Goal: Transaction & Acquisition: Purchase product/service

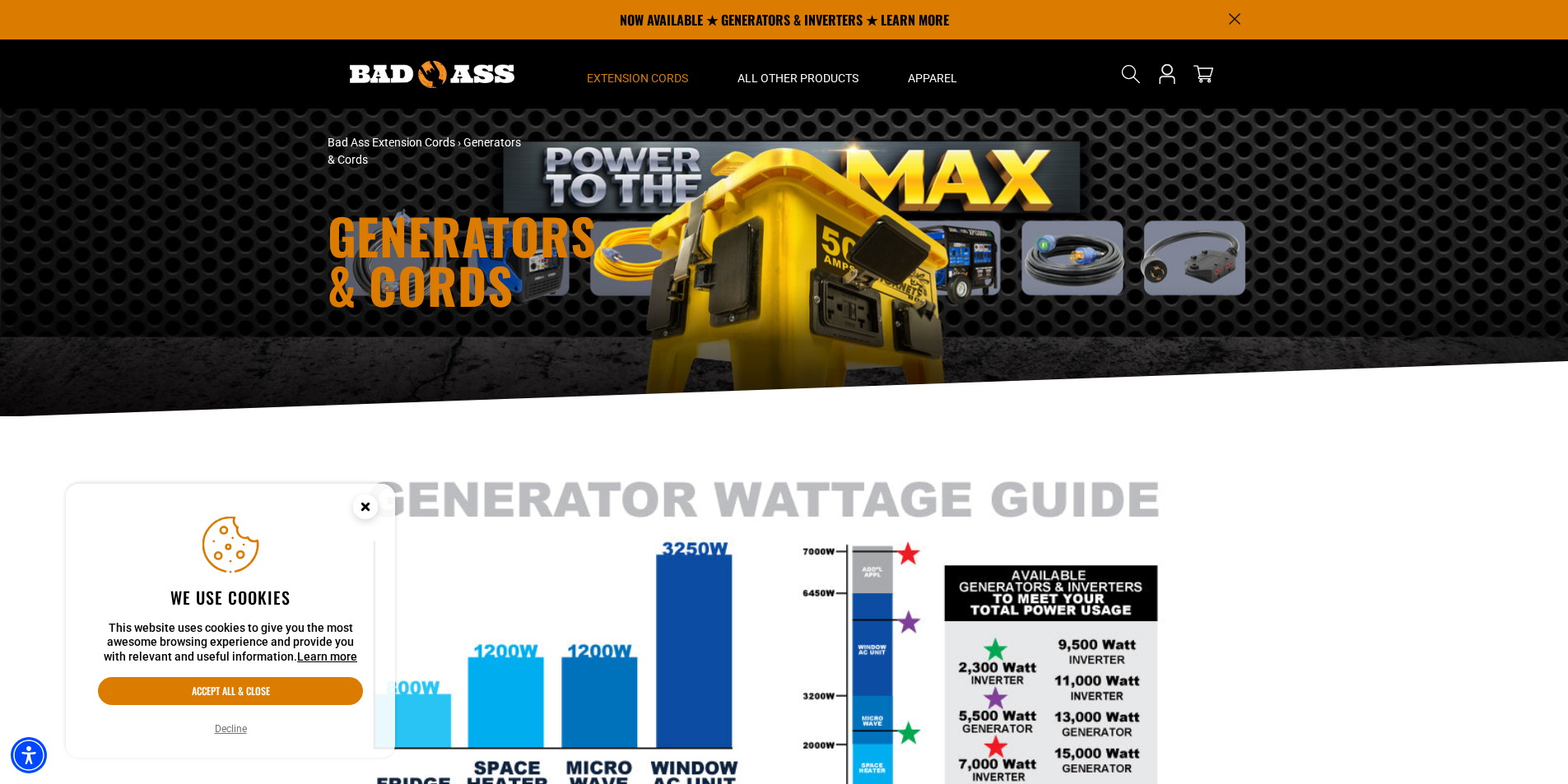
click at [235, 728] on button "Decline" at bounding box center [230, 728] width 42 height 16
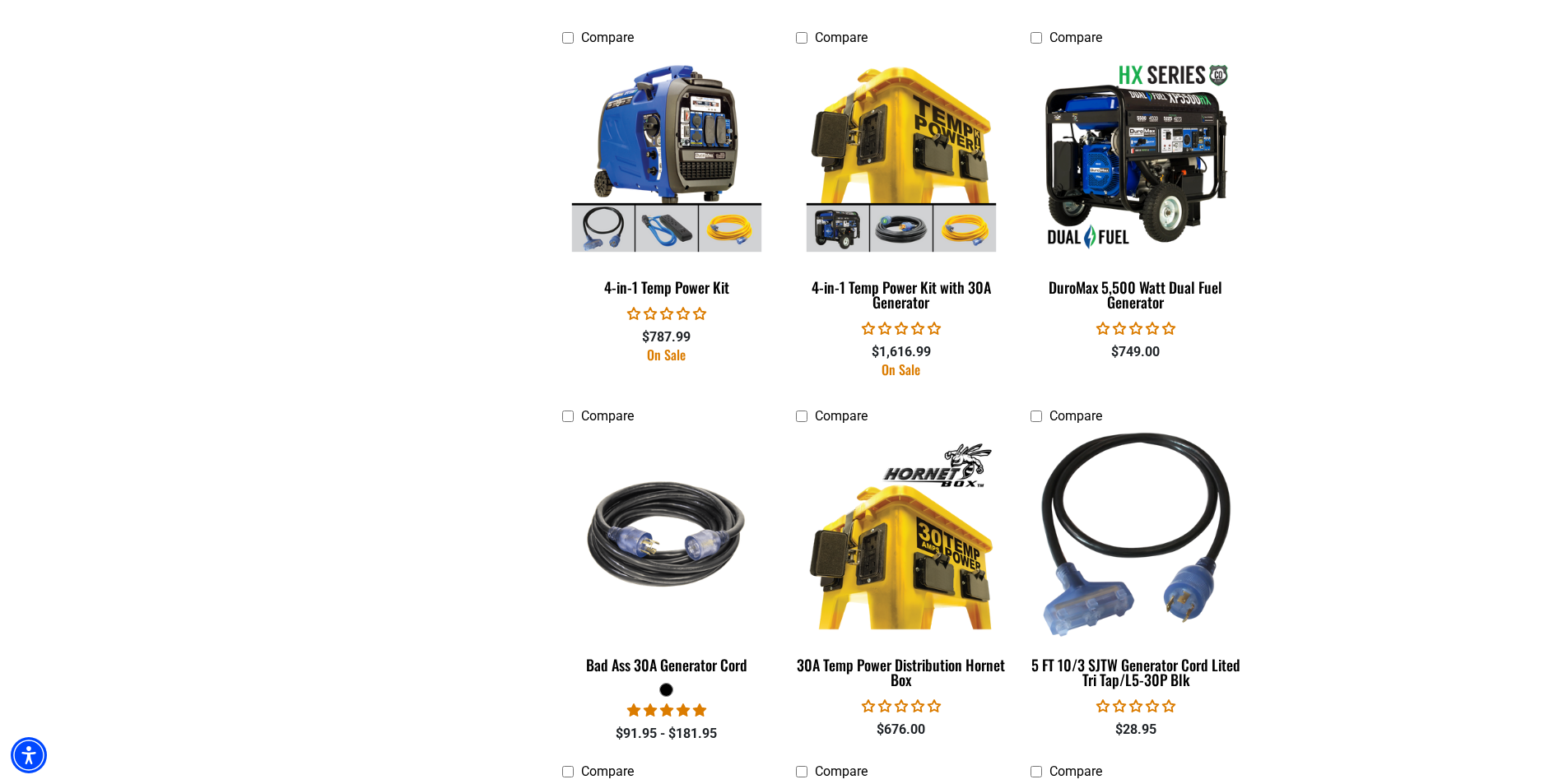
scroll to position [1317, 0]
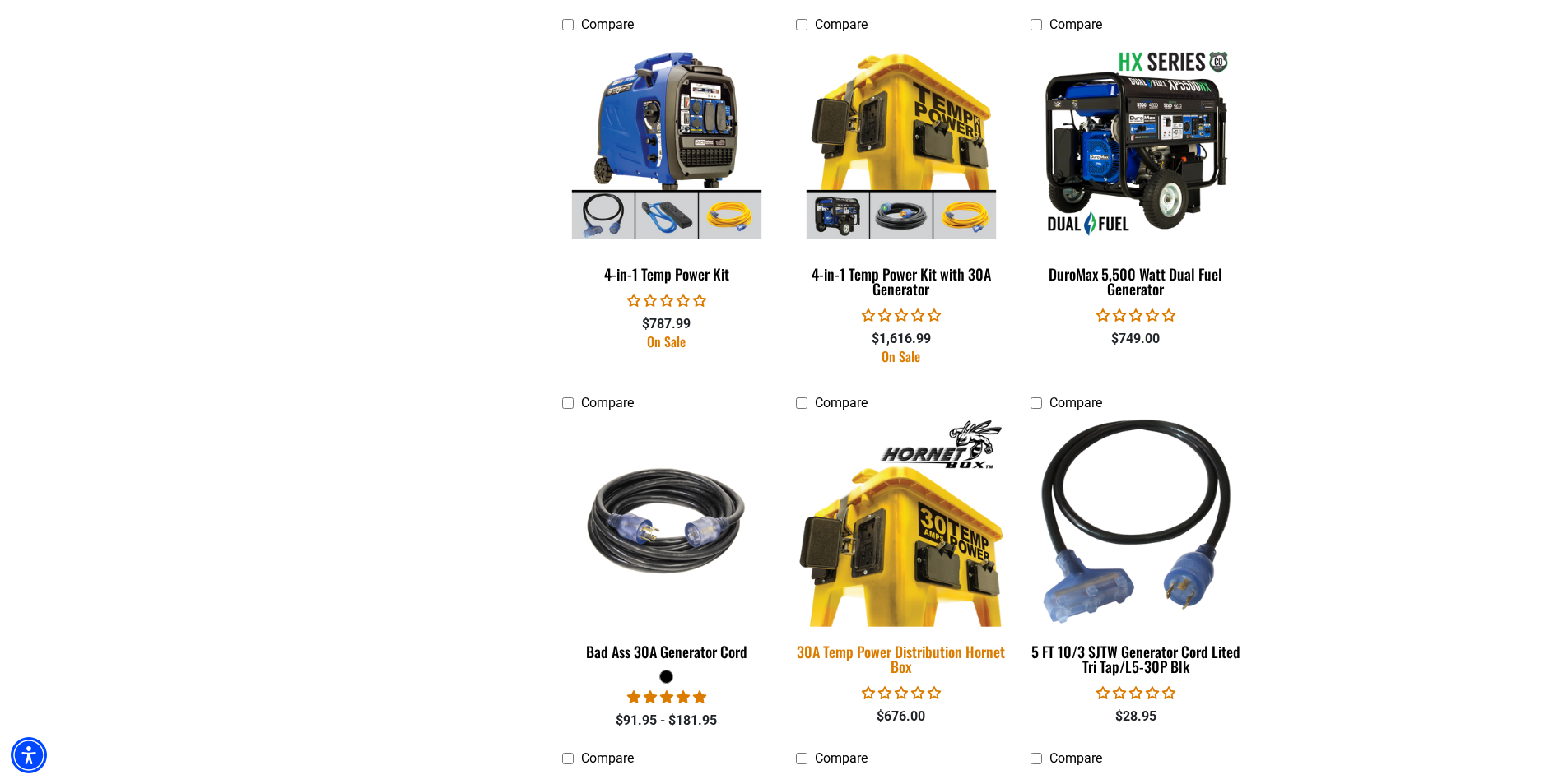
click at [900, 522] on img at bounding box center [901, 522] width 231 height 210
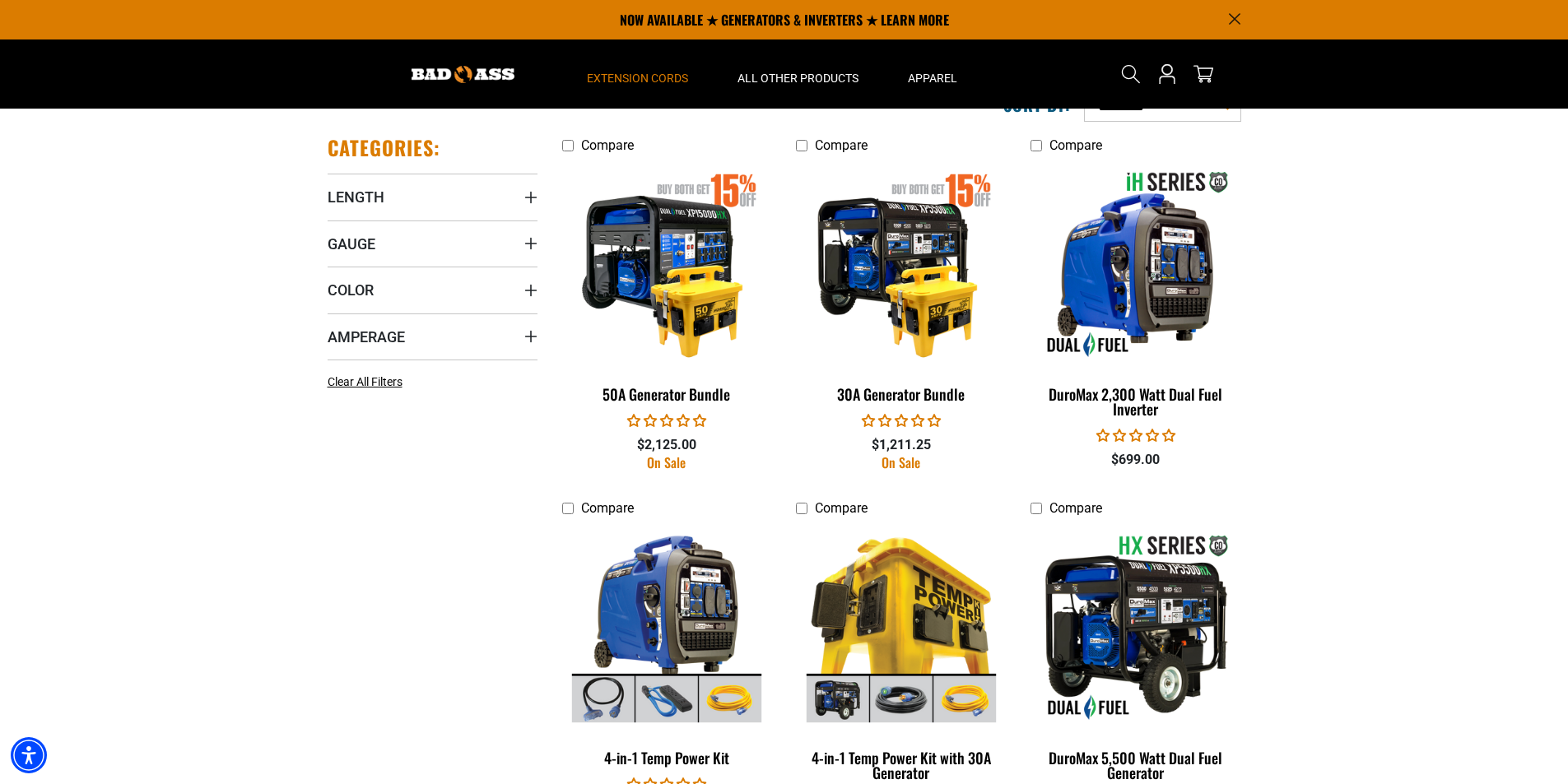
scroll to position [823, 0]
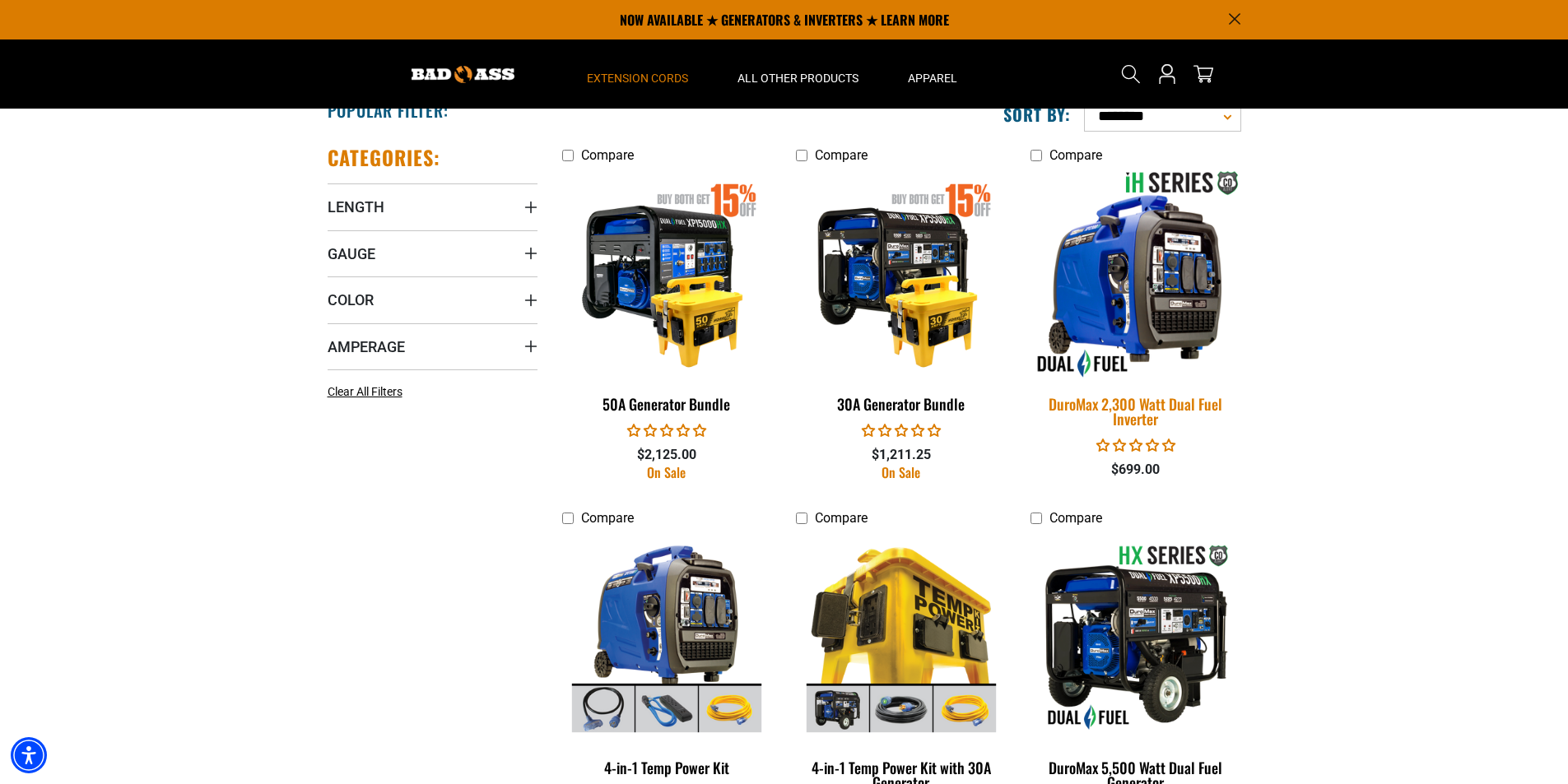
click at [1135, 291] on img at bounding box center [1136, 274] width 231 height 210
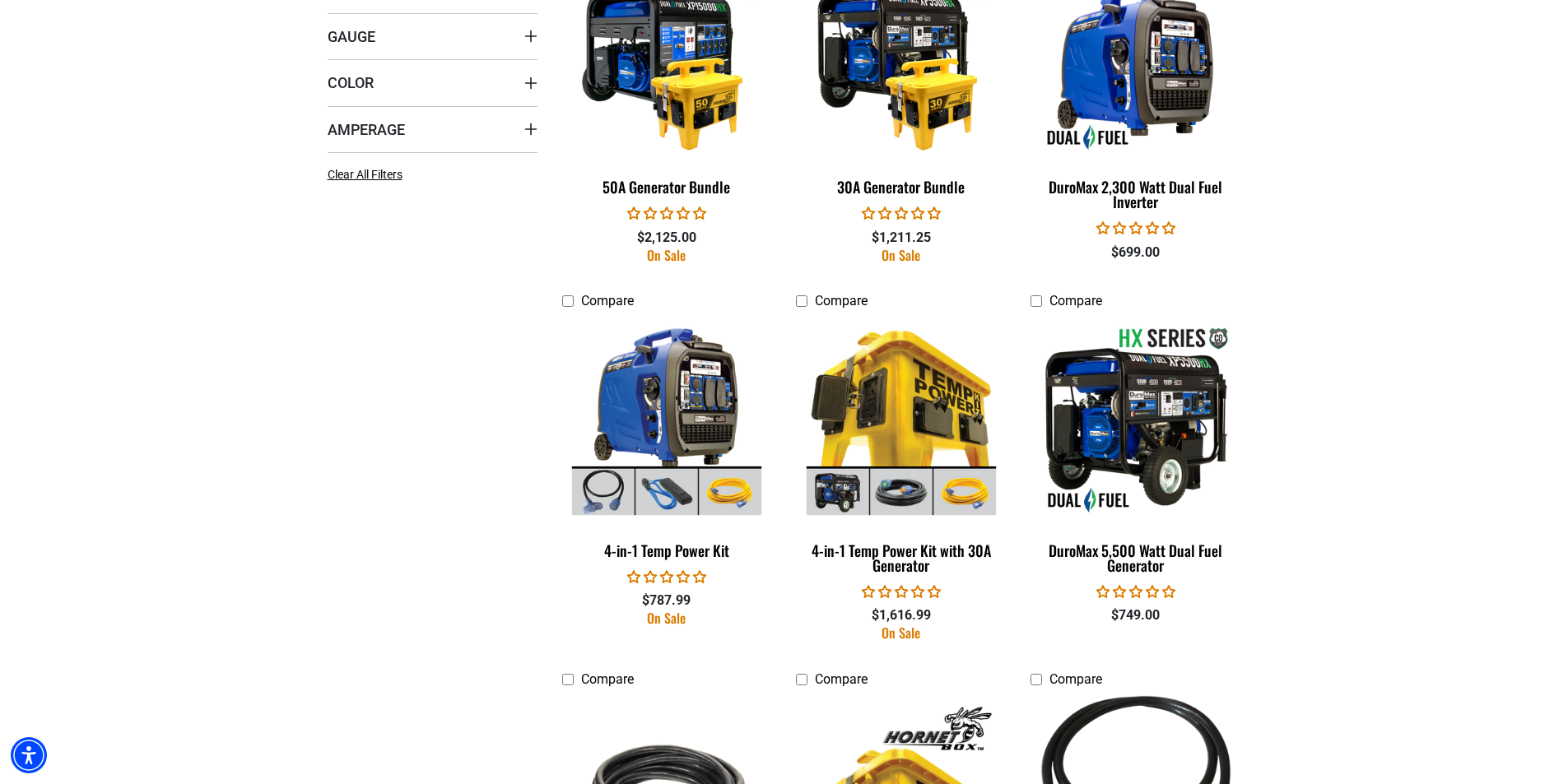
scroll to position [1070, 0]
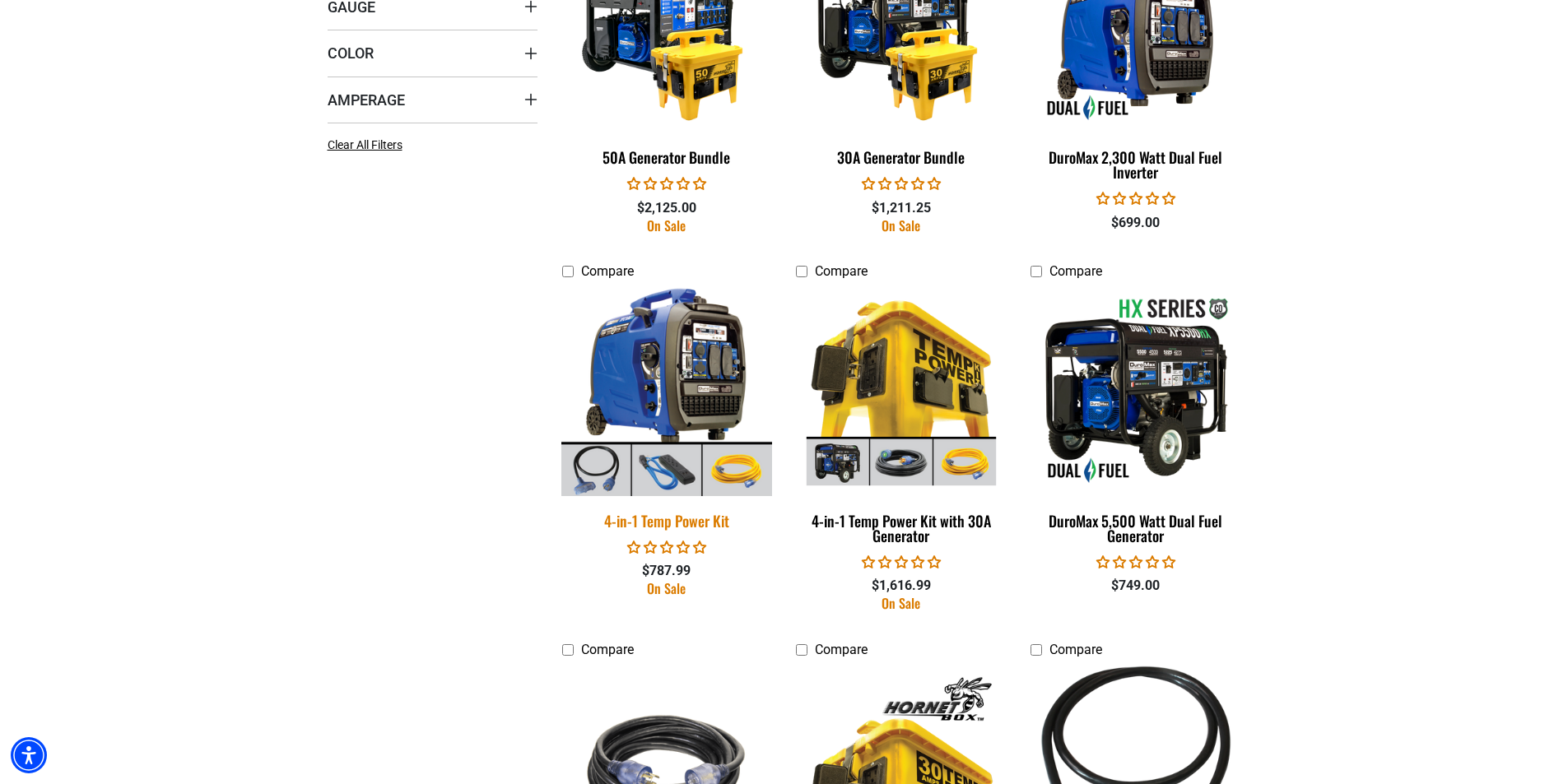
click at [654, 460] on img at bounding box center [667, 391] width 231 height 210
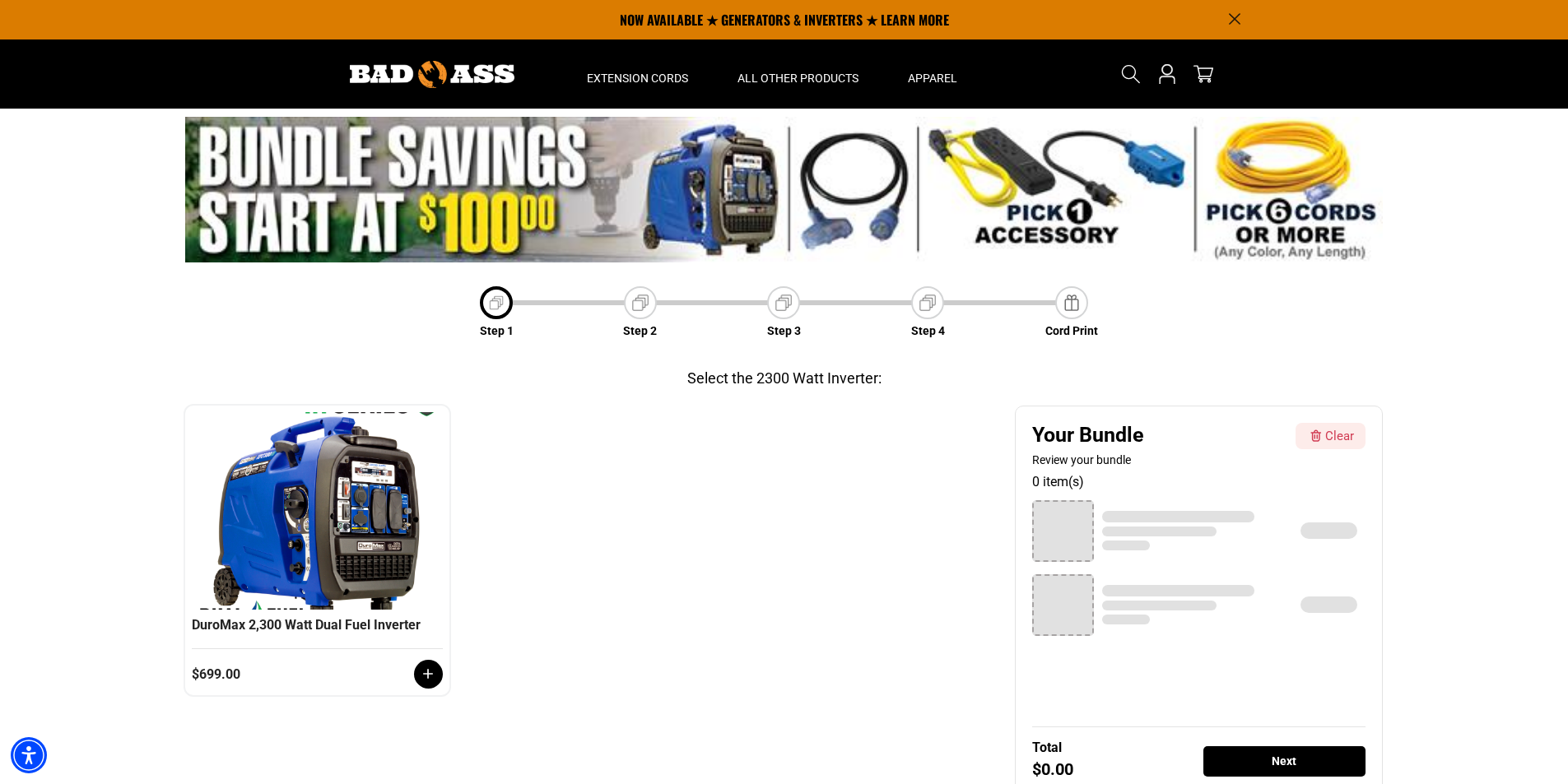
click at [1036, 233] on img at bounding box center [784, 189] width 1198 height 144
click at [1012, 156] on img at bounding box center [784, 189] width 1198 height 144
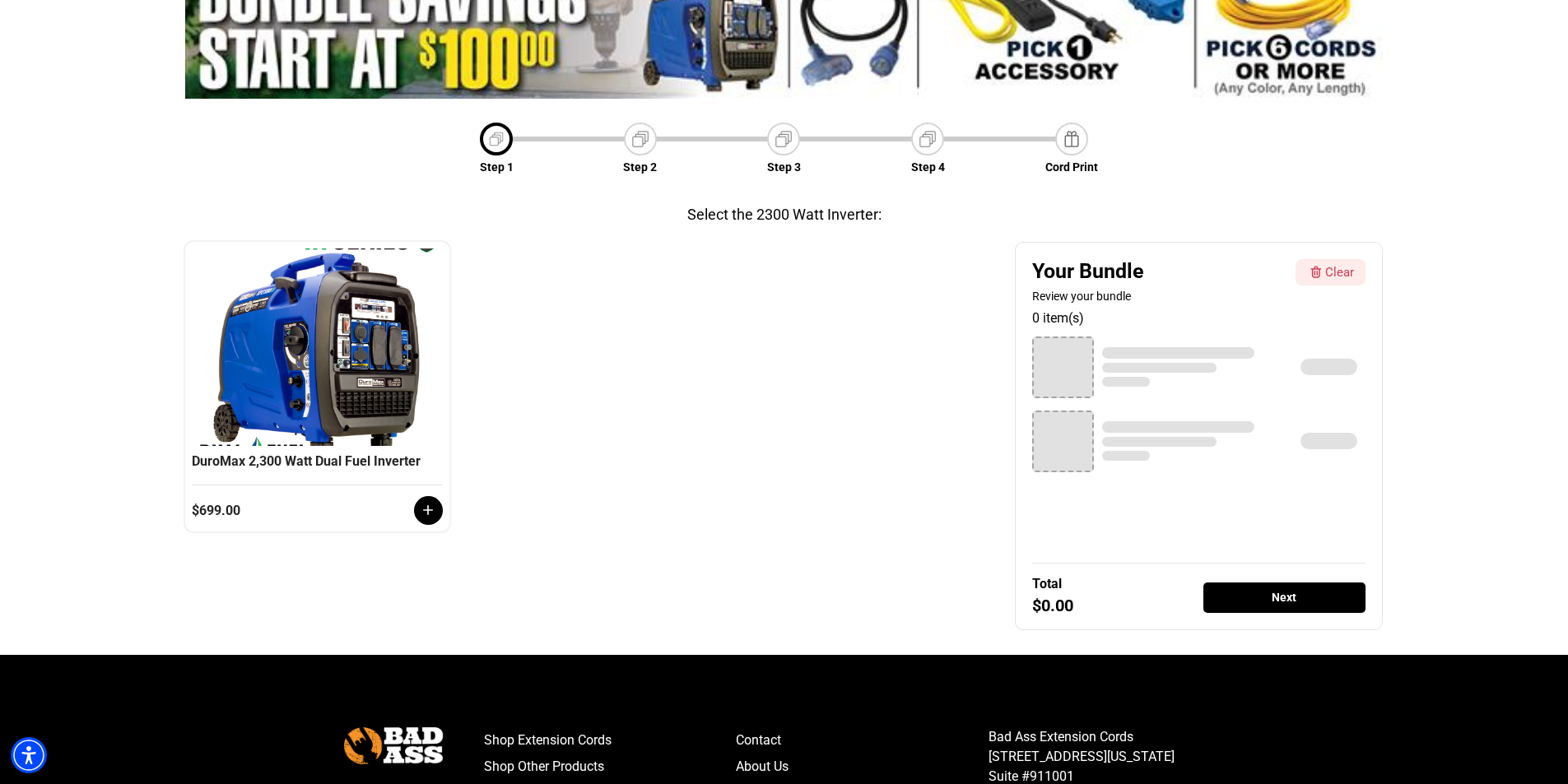
scroll to position [165, 0]
click at [424, 505] on icon at bounding box center [427, 509] width 16 height 16
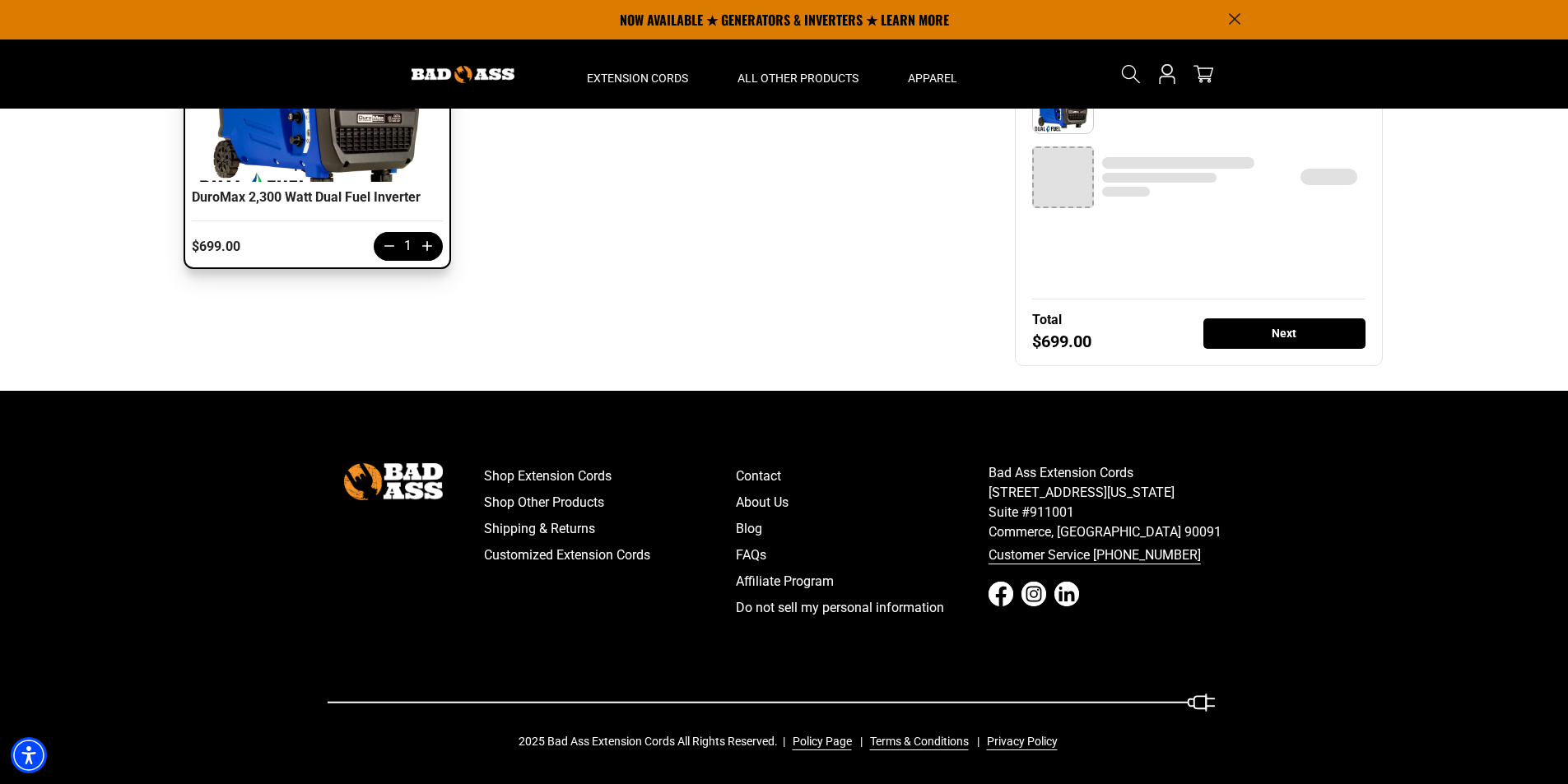
scroll to position [0, 0]
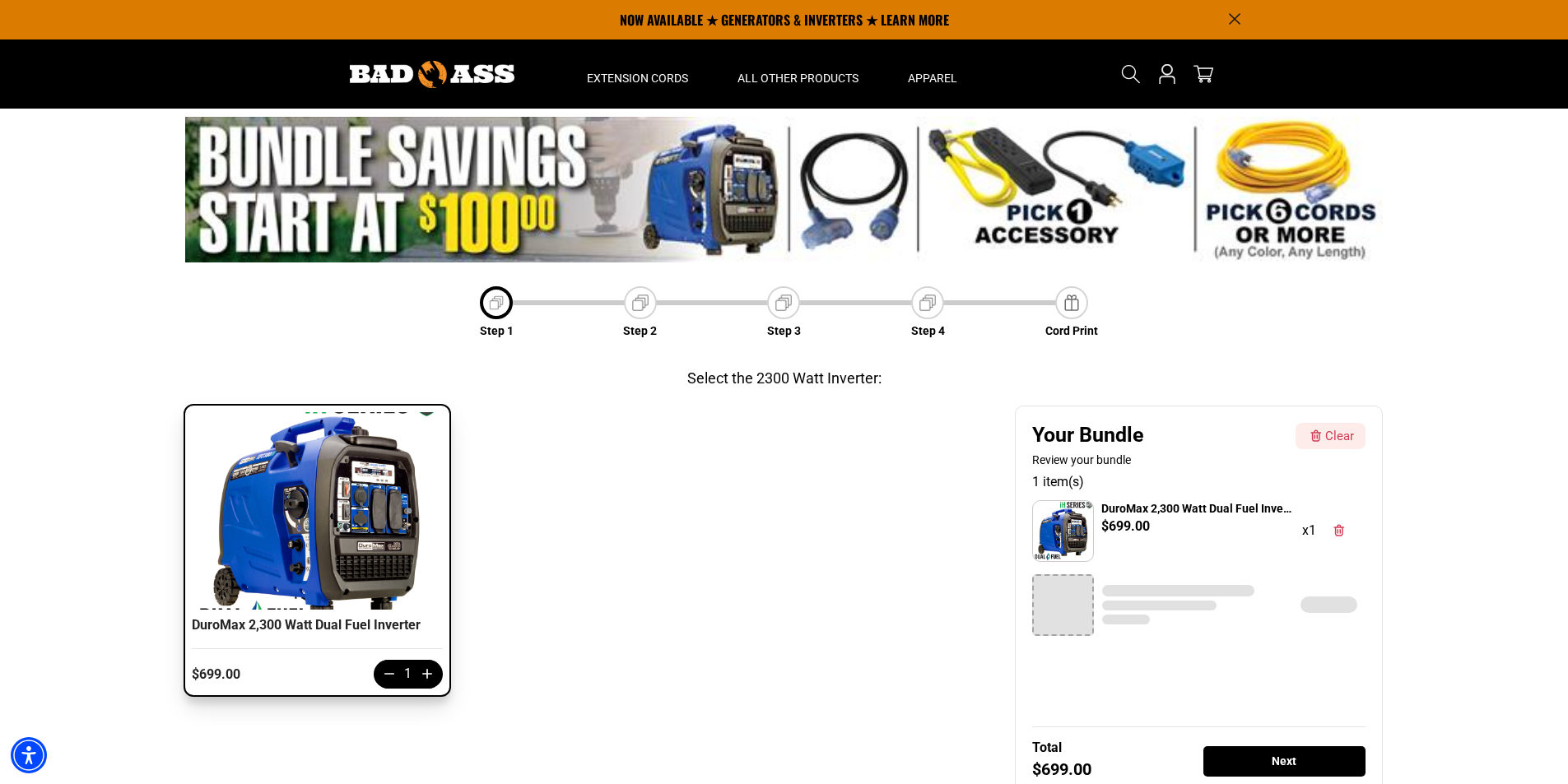
click at [1071, 619] on div at bounding box center [1063, 605] width 62 height 62
click at [1163, 602] on div at bounding box center [1158, 606] width 114 height 10
click at [1329, 606] on div at bounding box center [1329, 604] width 56 height 16
click at [1264, 167] on img at bounding box center [784, 189] width 1198 height 144
click at [1273, 209] on img at bounding box center [784, 189] width 1198 height 144
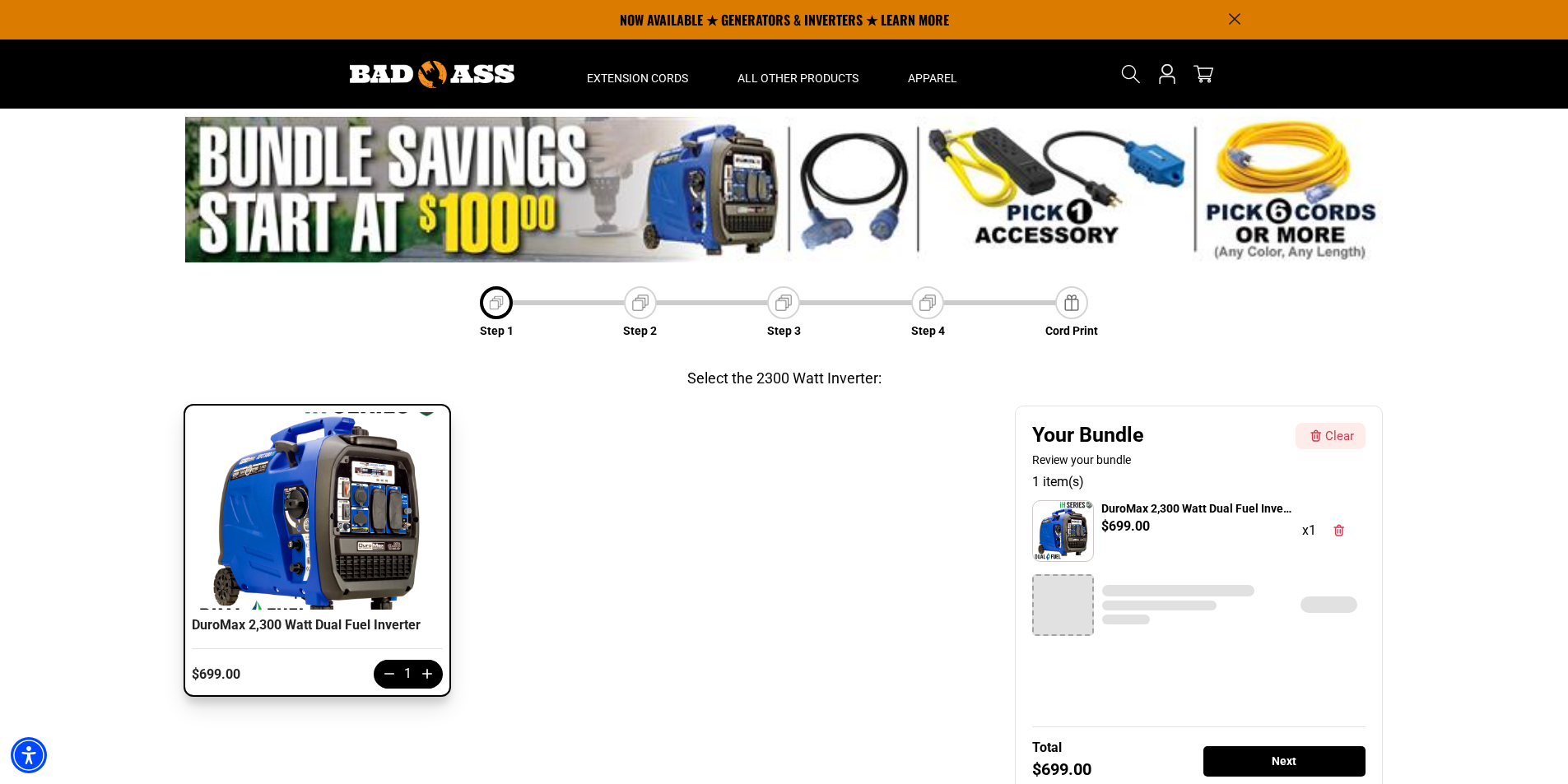
click at [1075, 189] on img at bounding box center [784, 189] width 1198 height 144
click at [805, 205] on img at bounding box center [784, 189] width 1198 height 144
click at [670, 208] on img at bounding box center [784, 189] width 1198 height 144
drag, startPoint x: 954, startPoint y: 236, endPoint x: 899, endPoint y: 241, distance: 55.2
click at [952, 235] on img at bounding box center [784, 189] width 1198 height 144
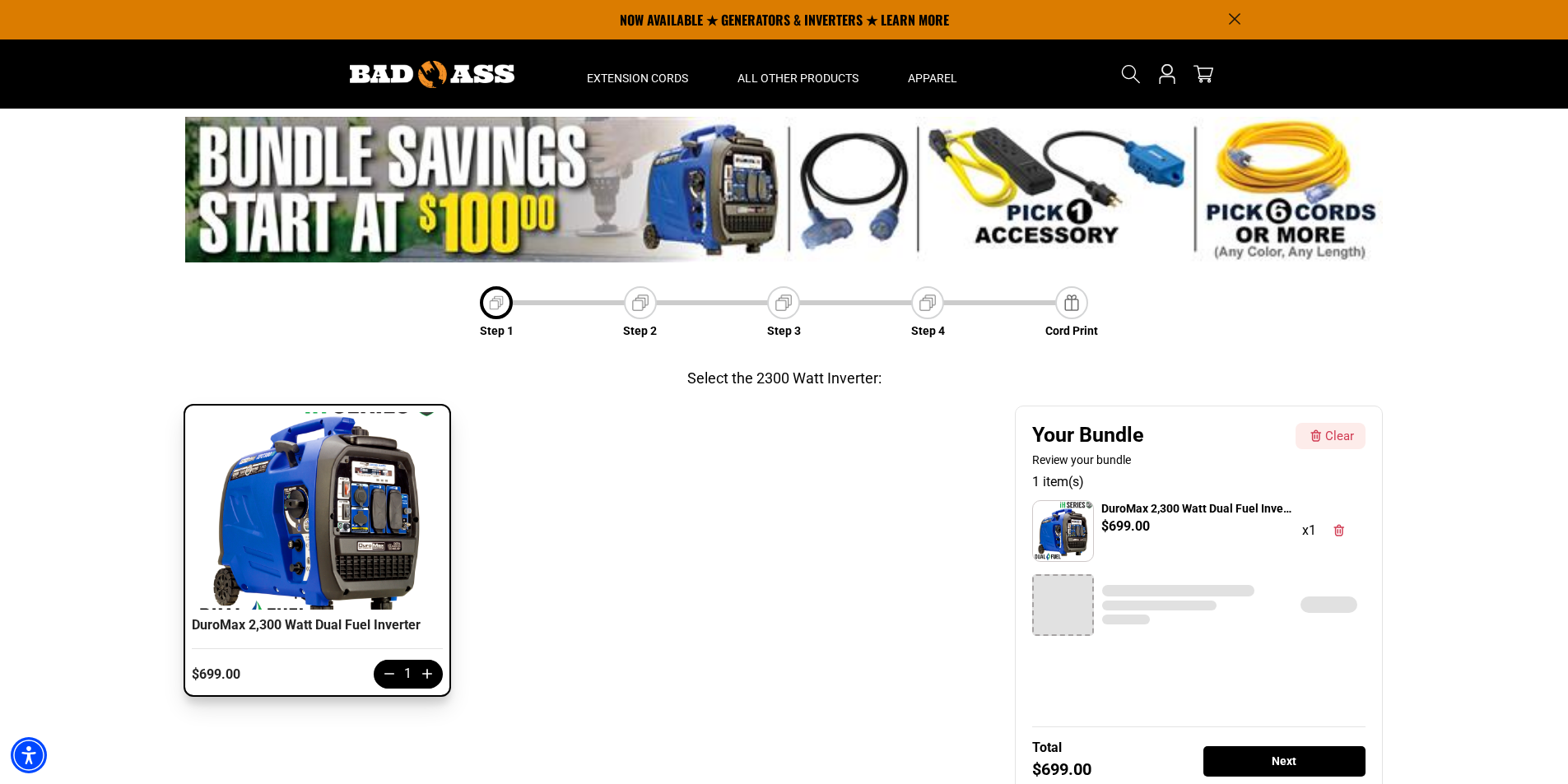
click at [645, 309] on img at bounding box center [640, 303] width 23 height 23
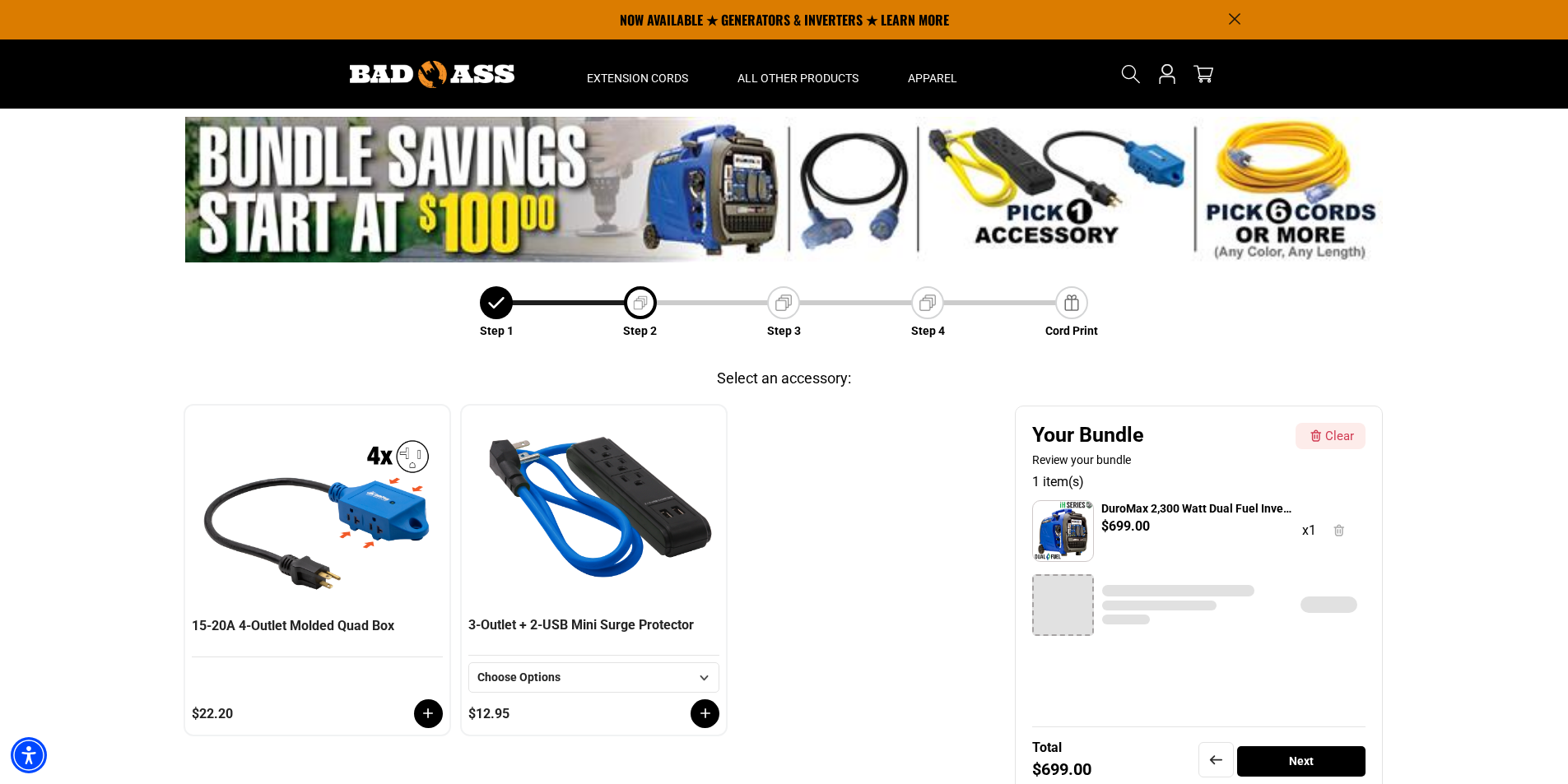
scroll to position [57, 0]
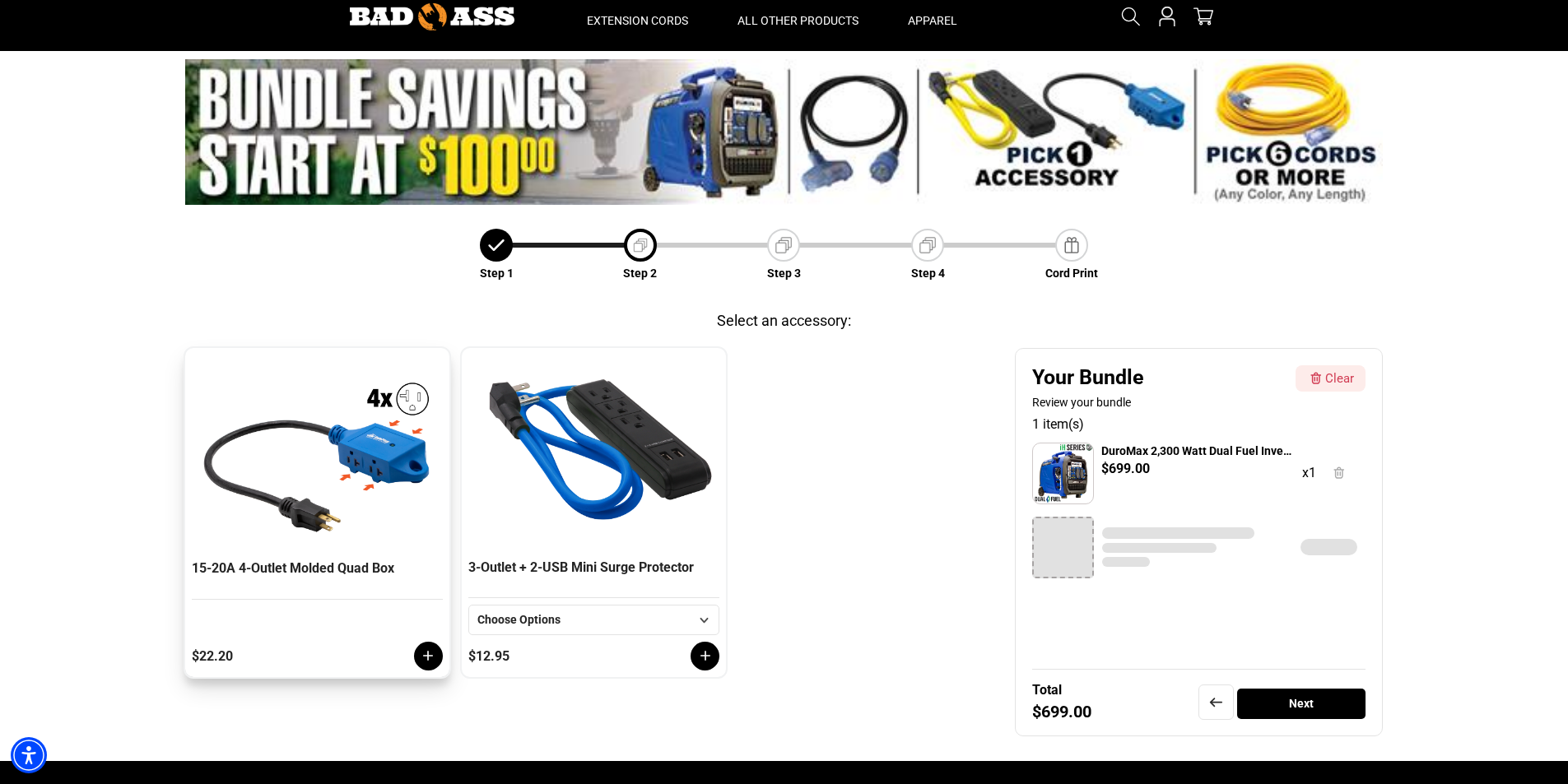
click at [333, 569] on div "15-20A 4-Outlet Molded Quad Box" at bounding box center [317, 580] width 251 height 39
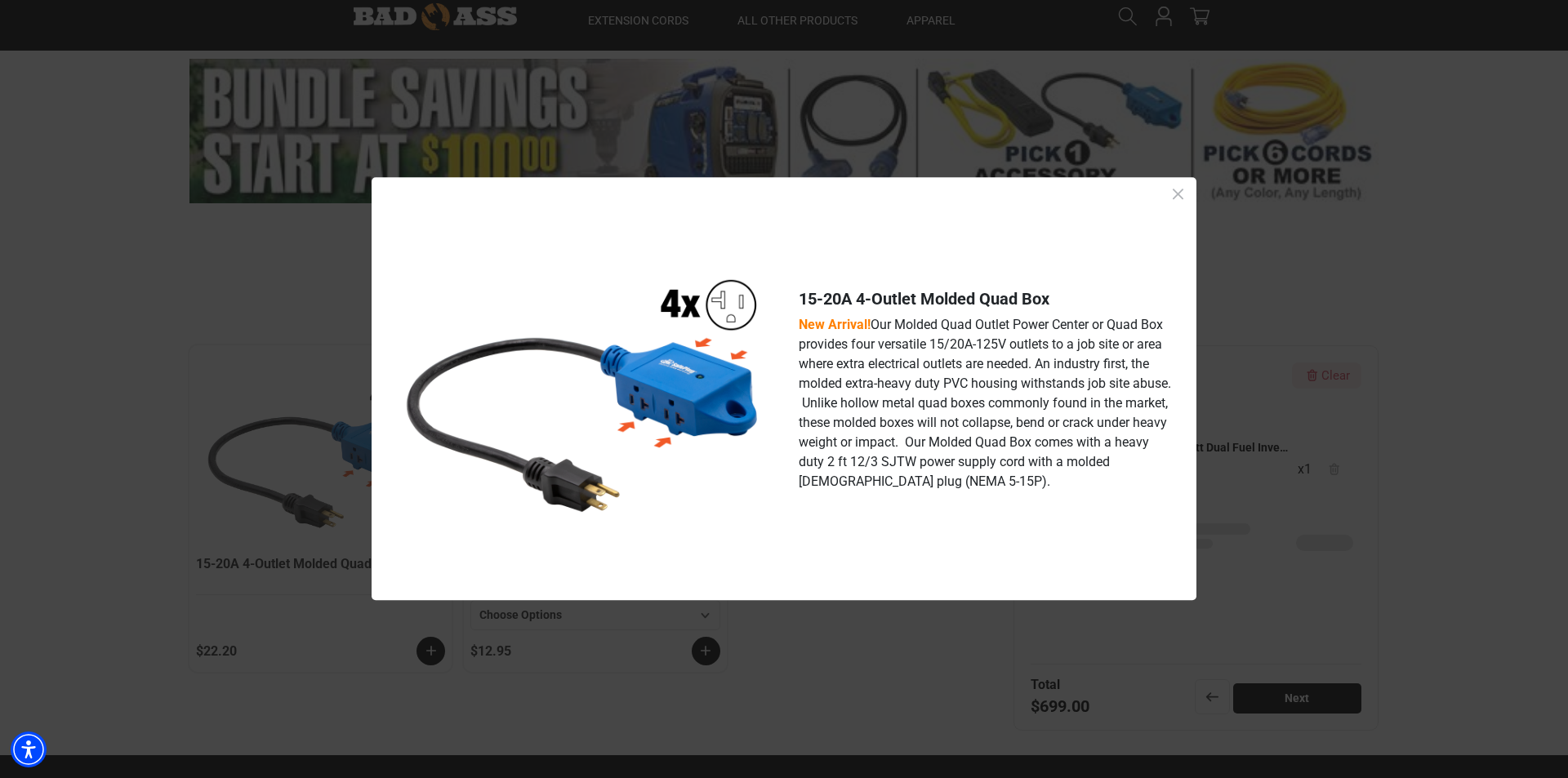
click at [1181, 192] on icon "Close dialog" at bounding box center [1178, 193] width 11 height 11
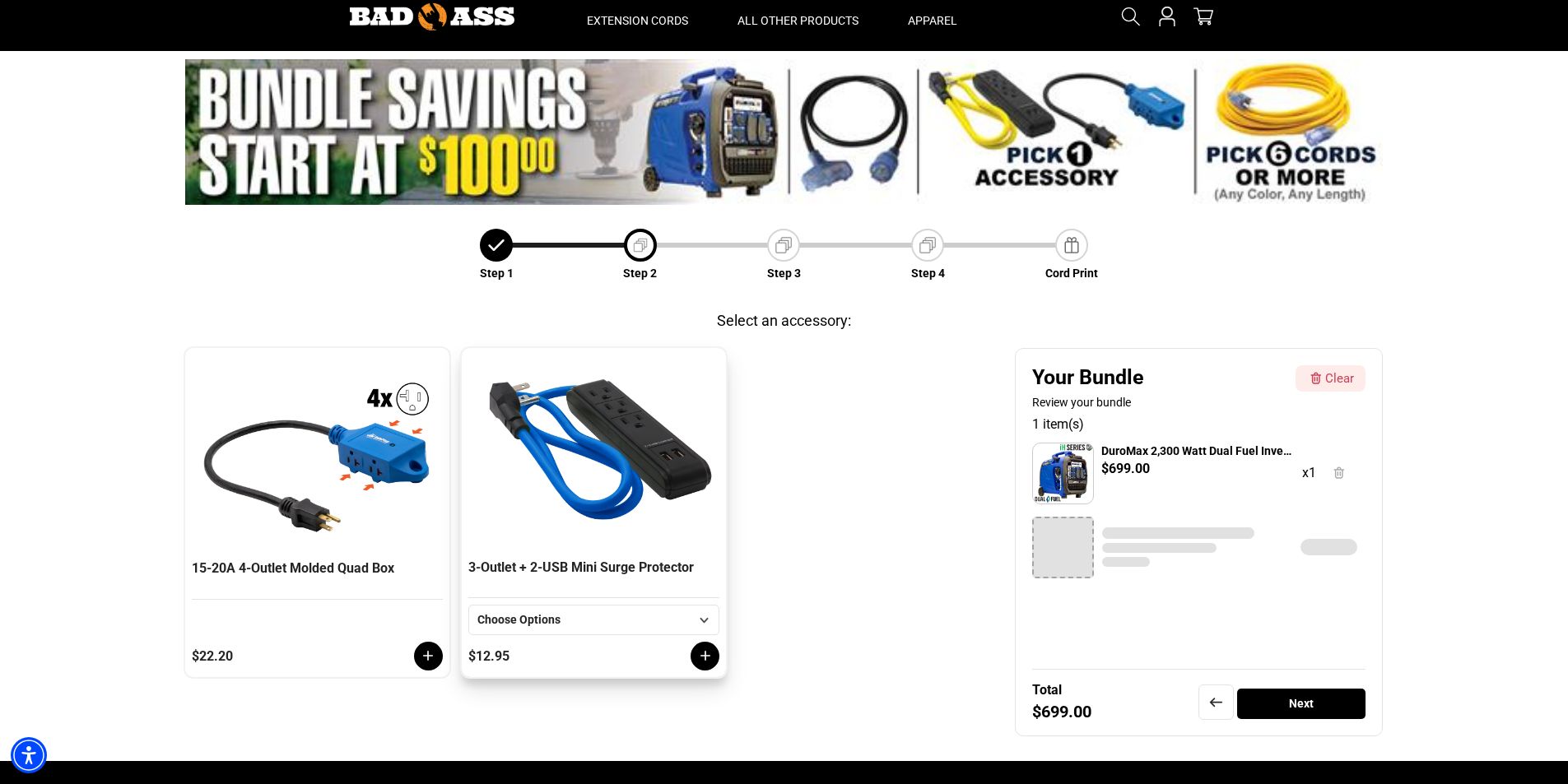
click at [621, 615] on div "Choose Options" at bounding box center [583, 620] width 212 height 17
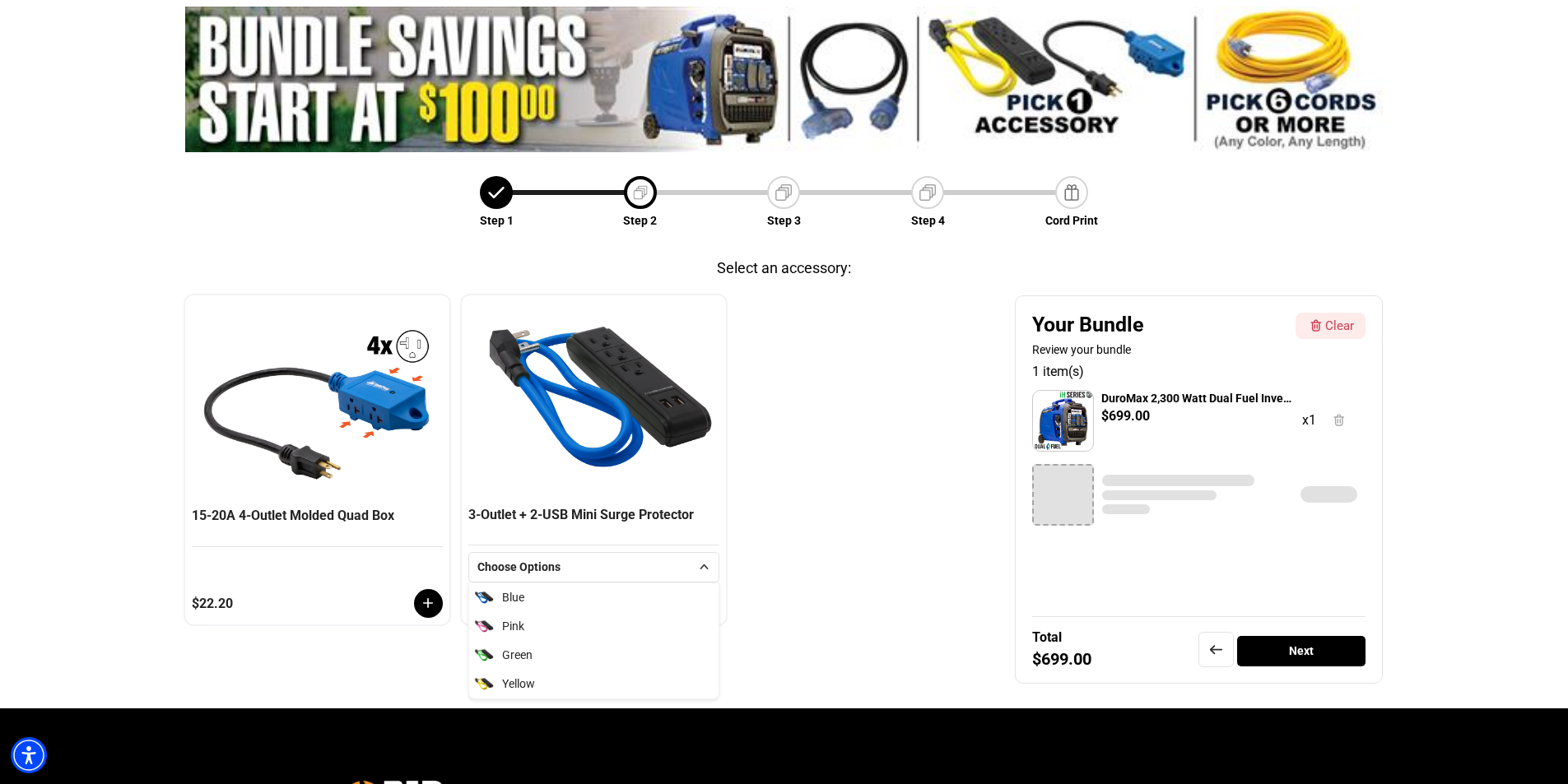
scroll to position [222, 0]
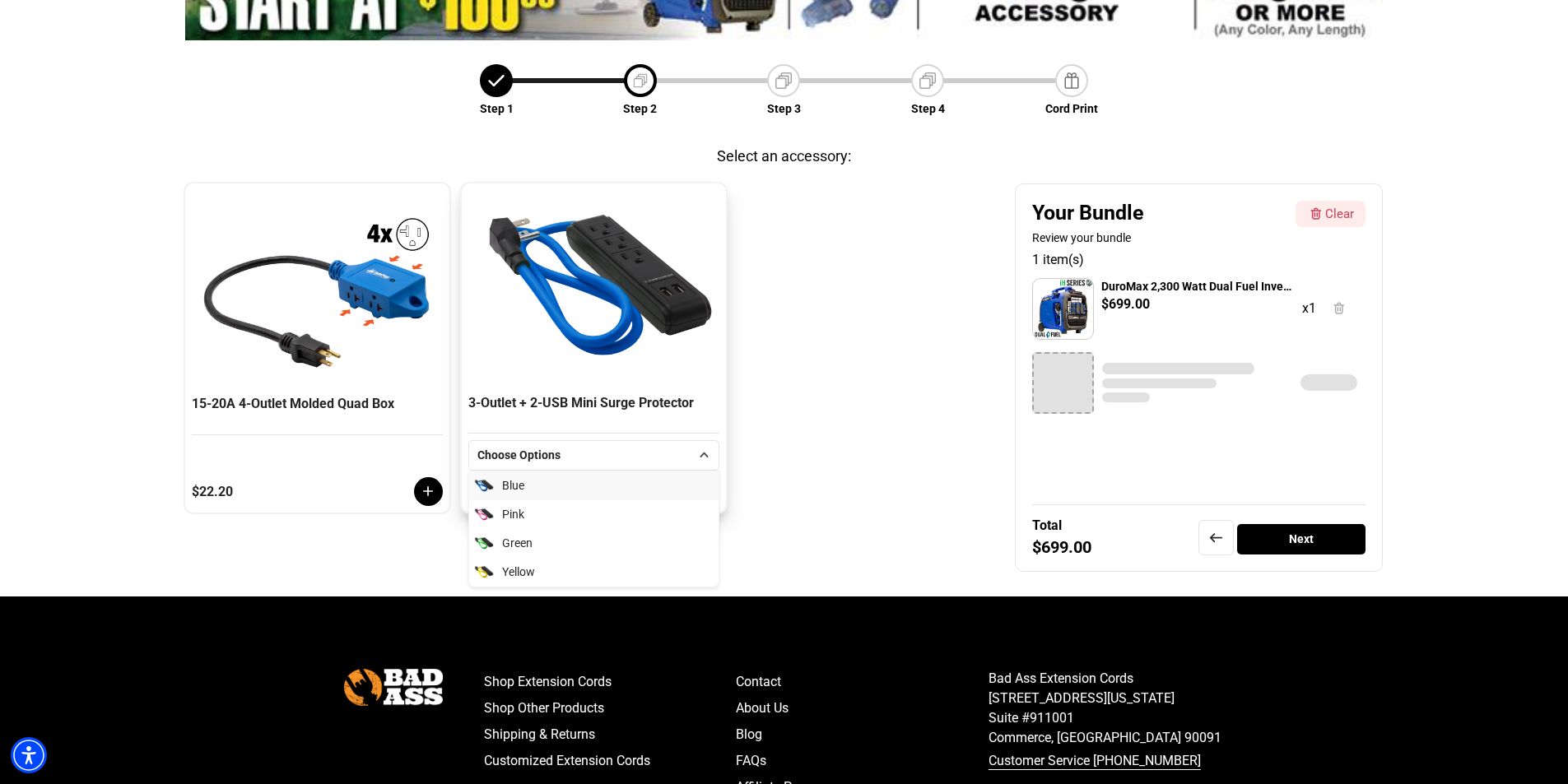
click at [514, 485] on span "Blue" at bounding box center [513, 486] width 22 height 17
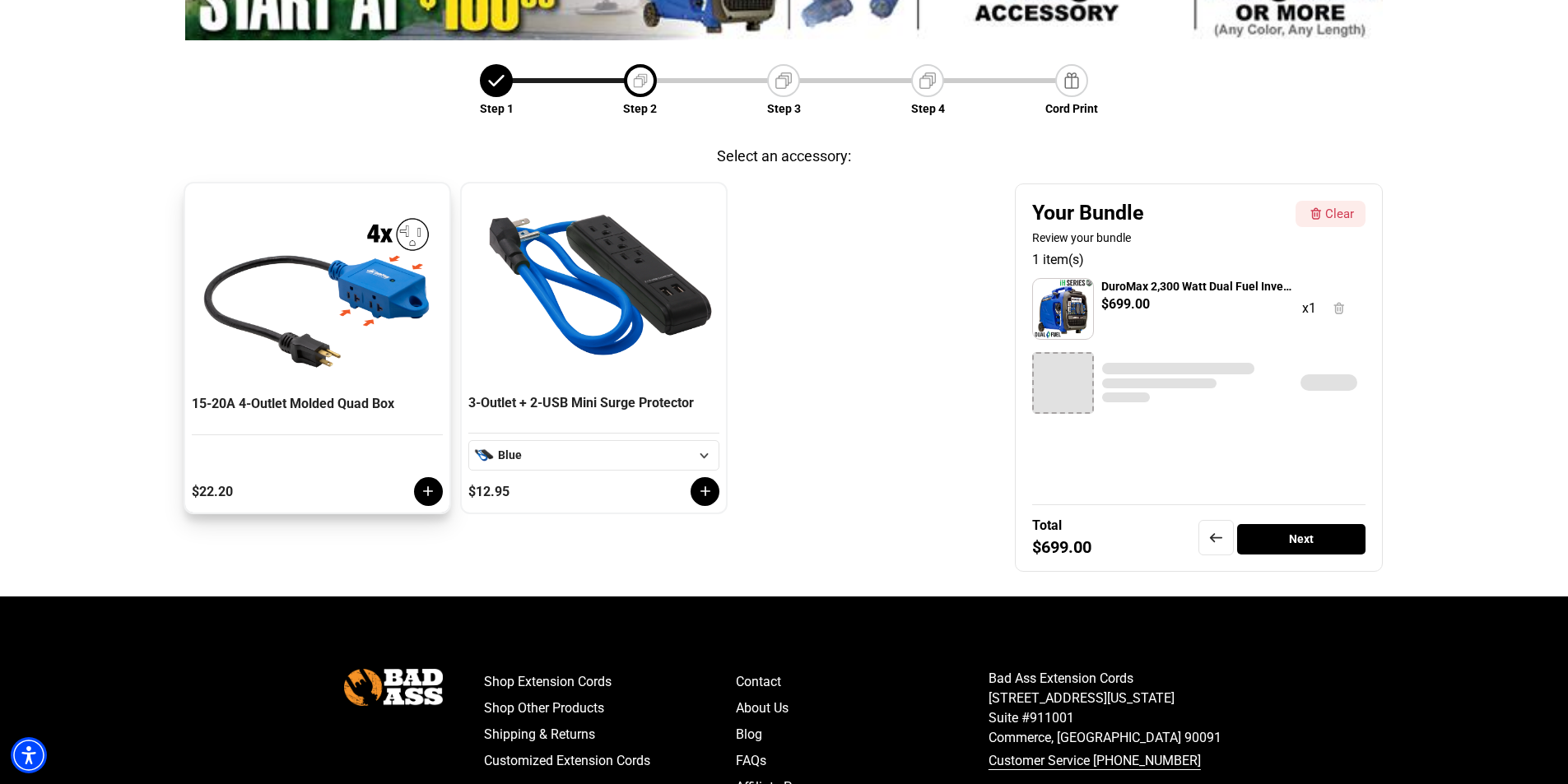
click at [430, 496] on icon at bounding box center [427, 491] width 16 height 16
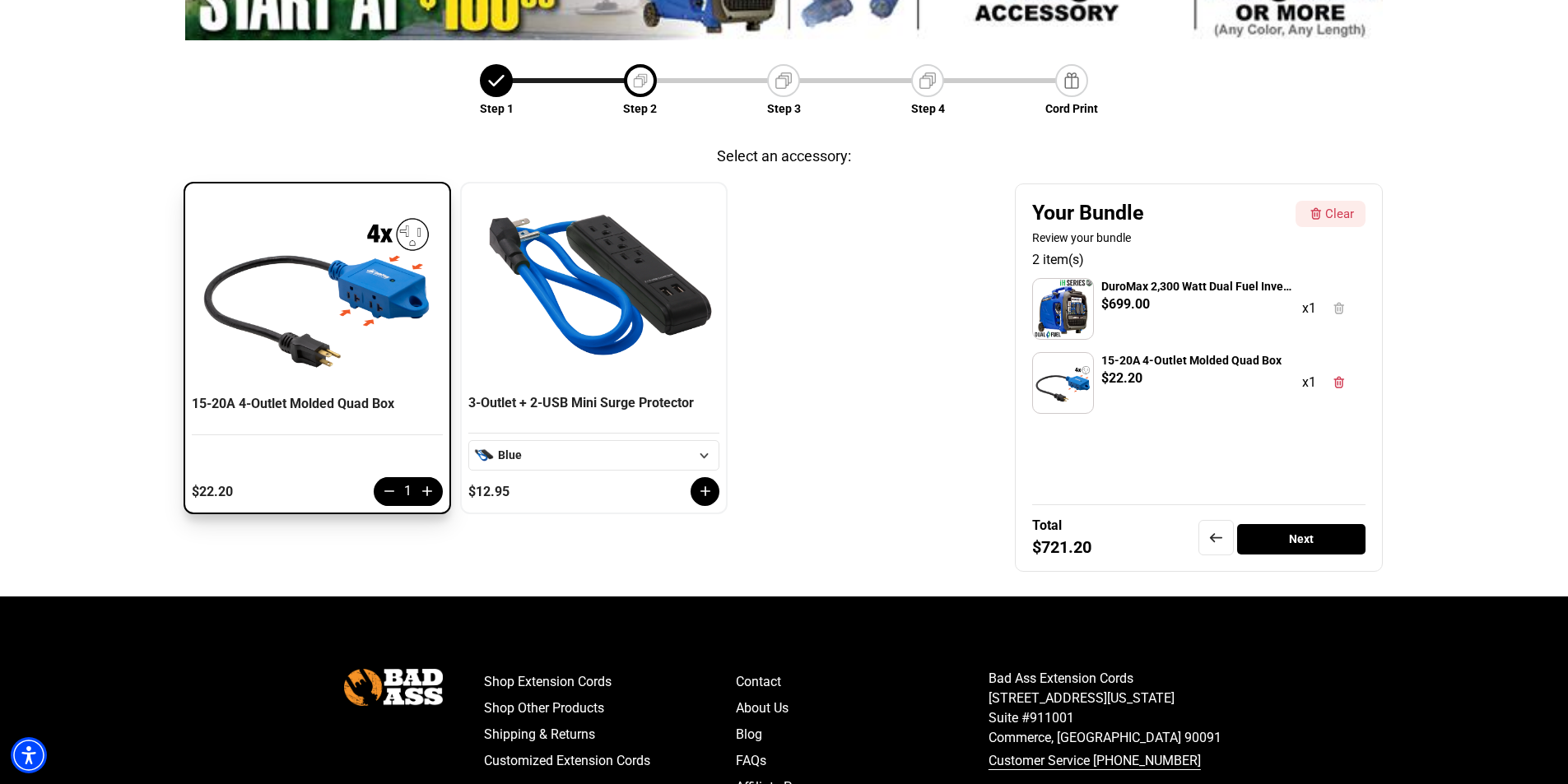
click at [1324, 547] on div "Next" at bounding box center [1301, 539] width 129 height 31
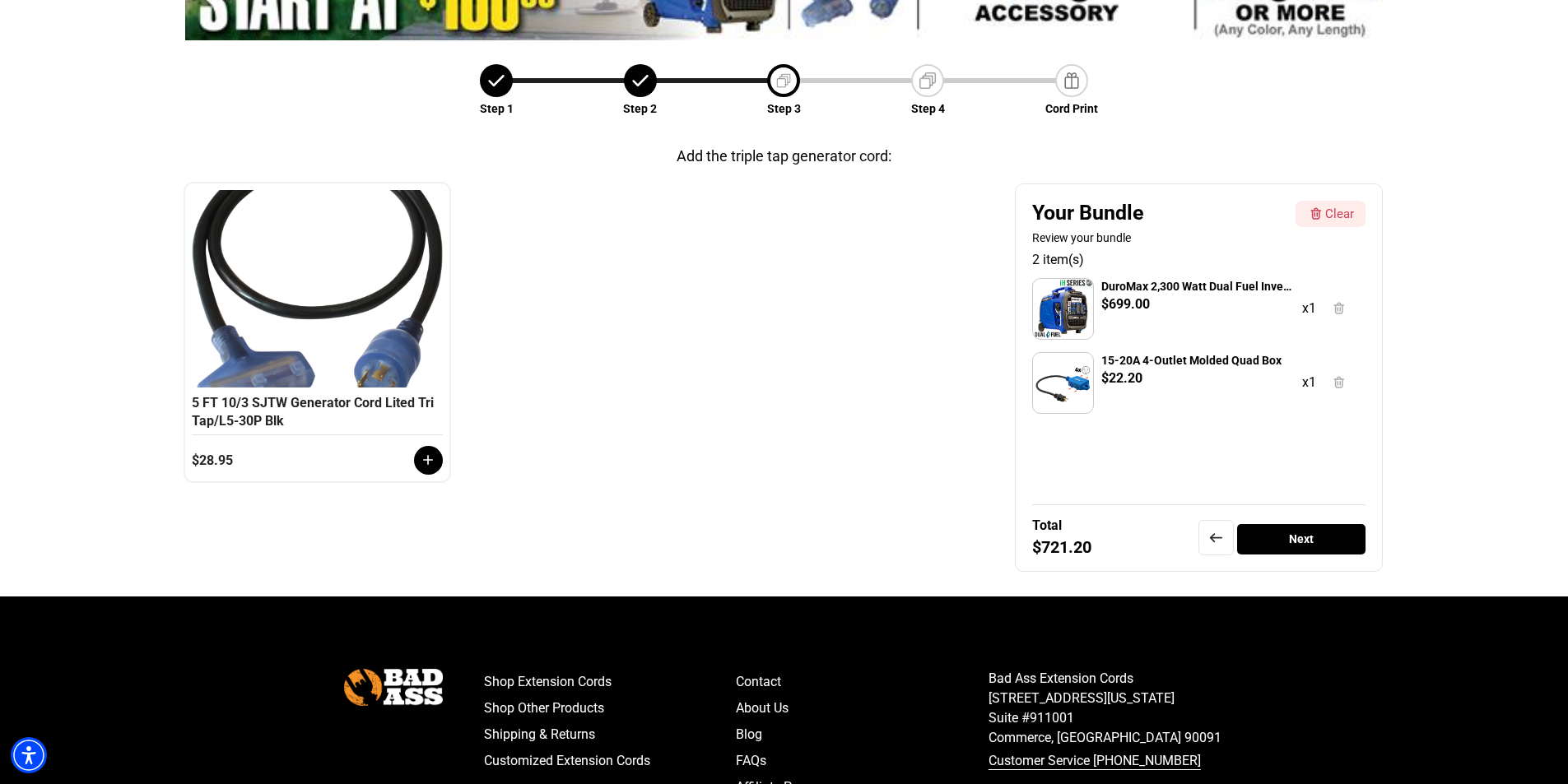
scroll to position [57, 0]
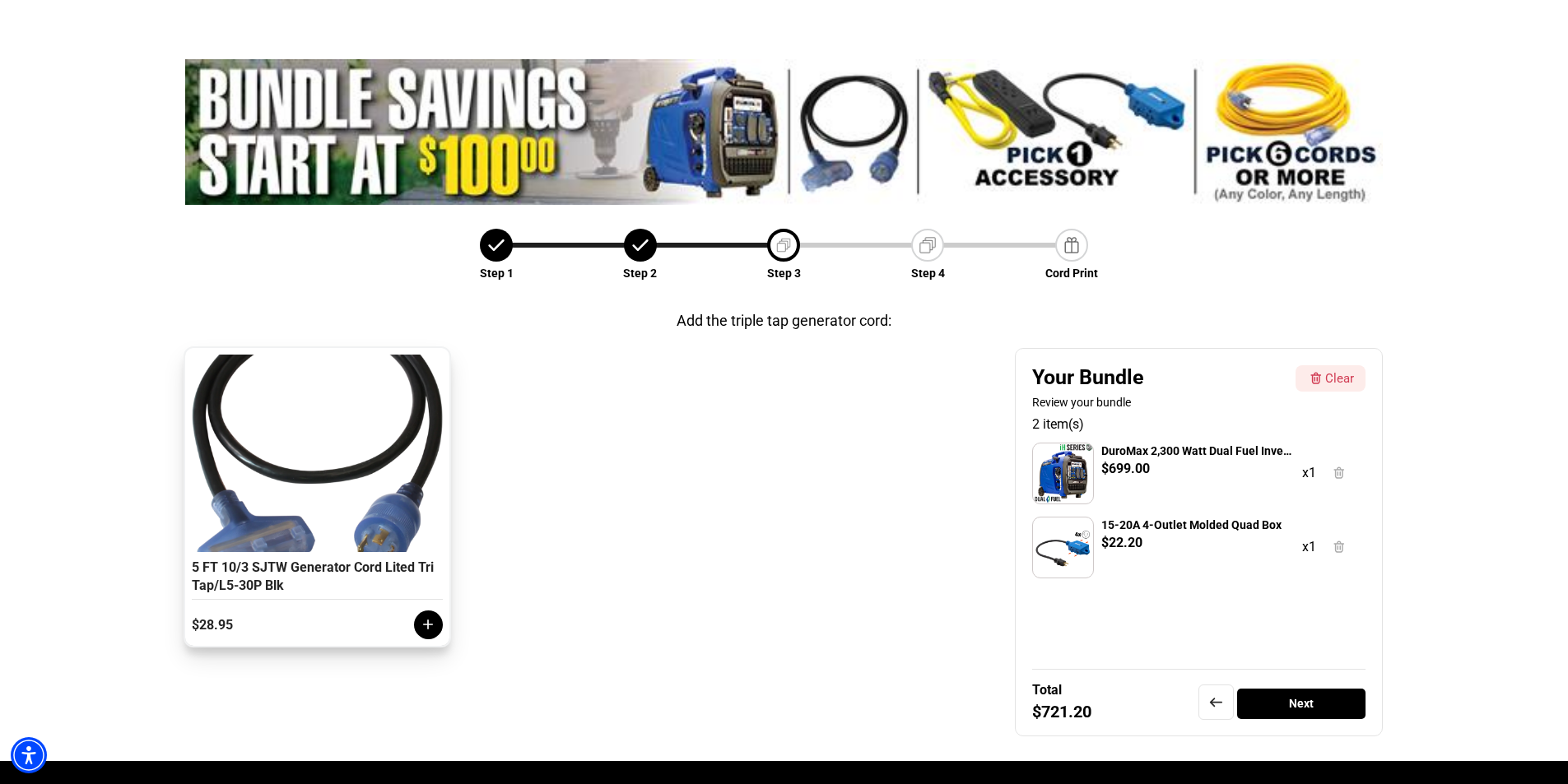
click at [427, 625] on icon at bounding box center [429, 625] width 10 height 10
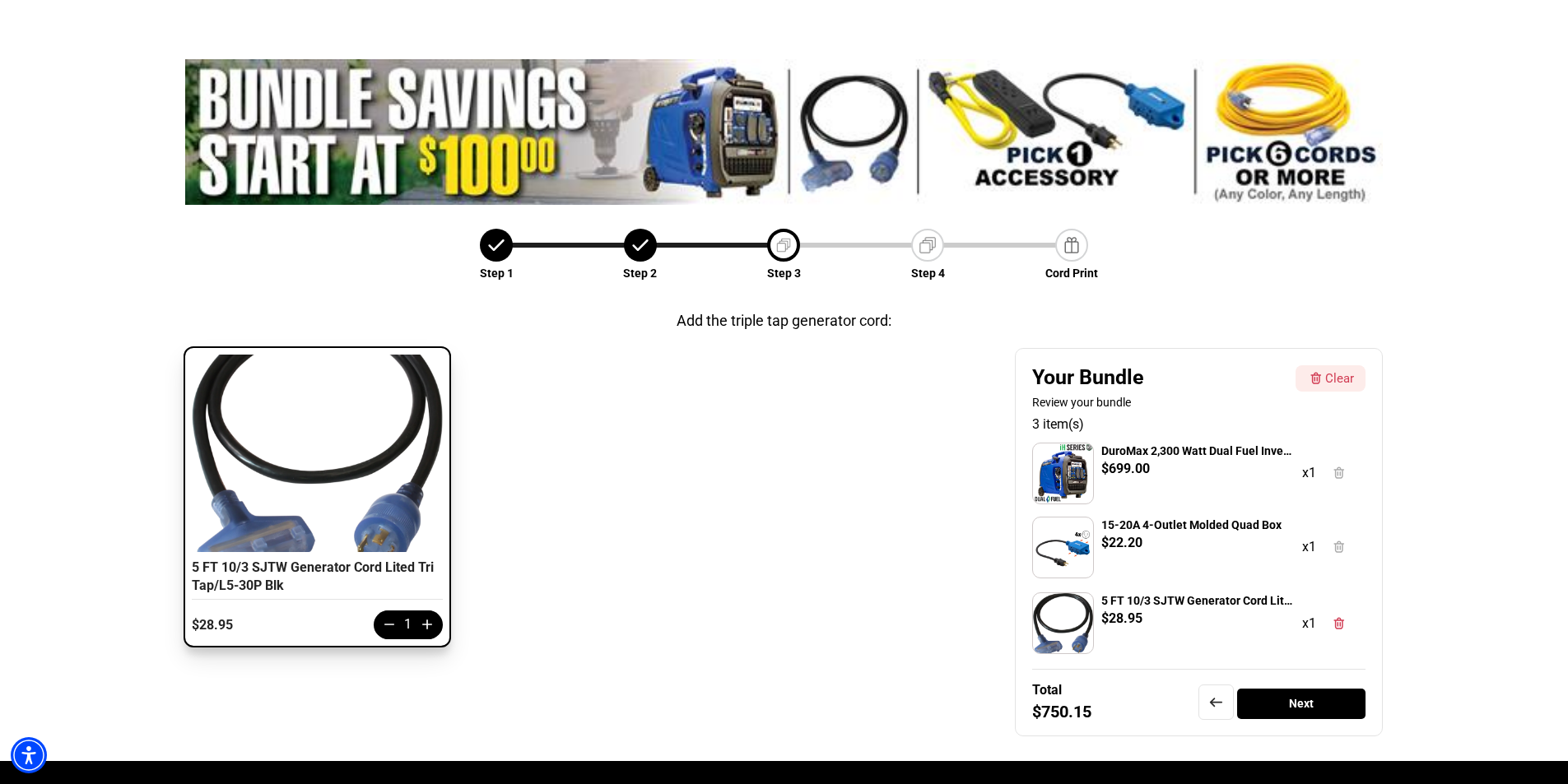
click at [1302, 711] on div "Next" at bounding box center [1301, 704] width 129 height 31
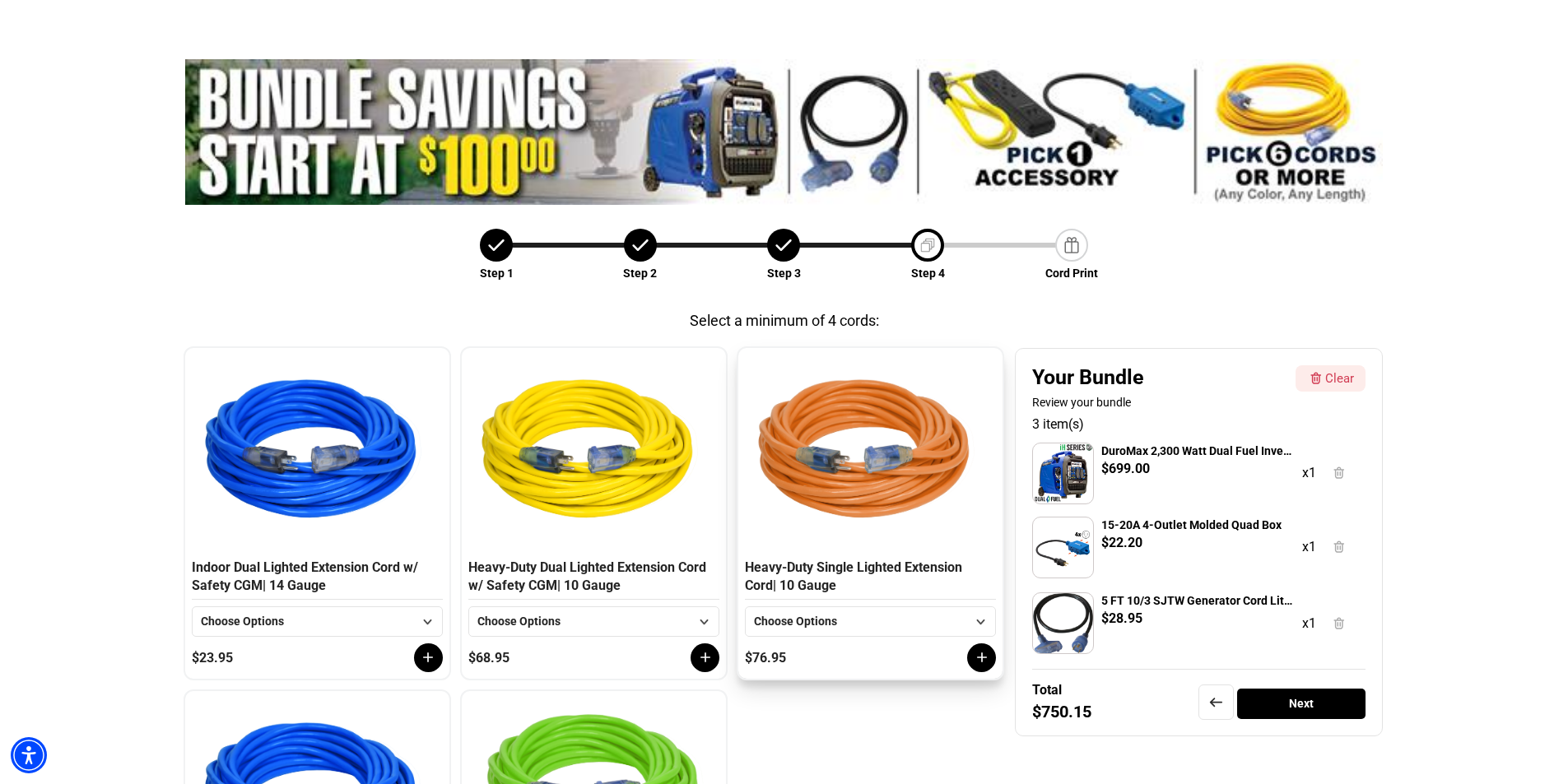
scroll to position [140, 0]
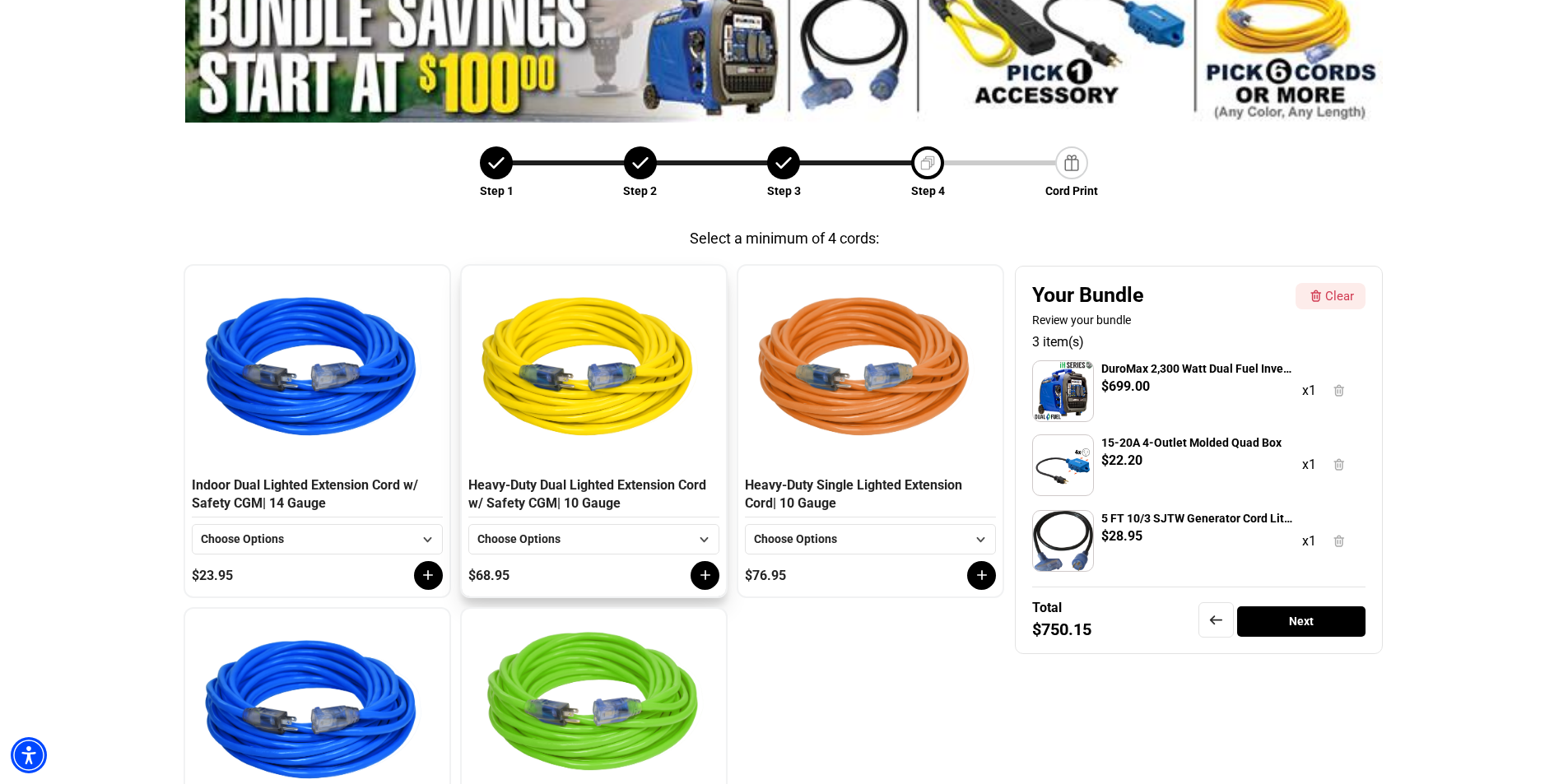
click at [591, 532] on div "Choose Options" at bounding box center [583, 539] width 212 height 17
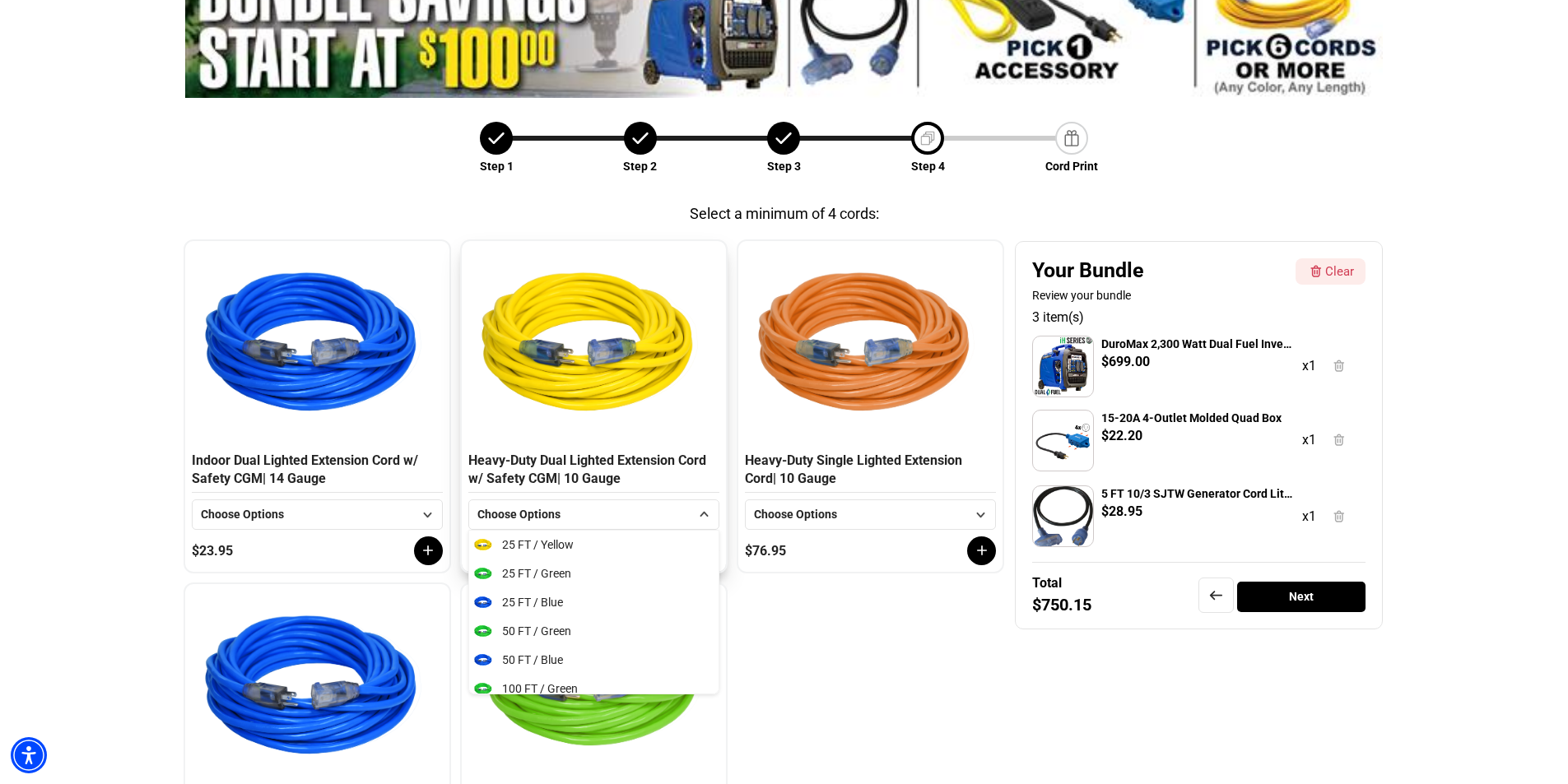
scroll to position [329, 0]
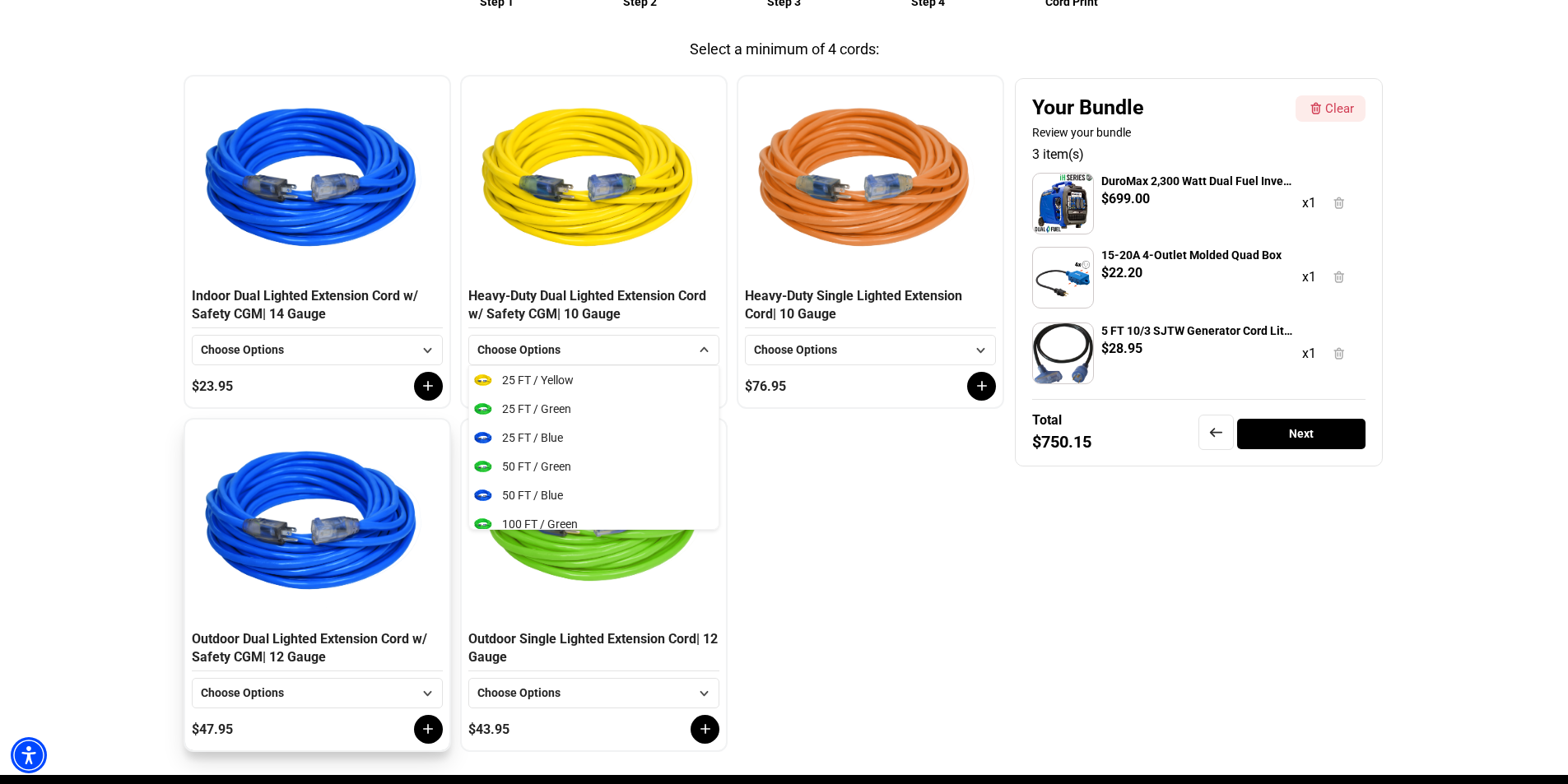
click at [326, 699] on div "Choose Options" at bounding box center [307, 693] width 212 height 17
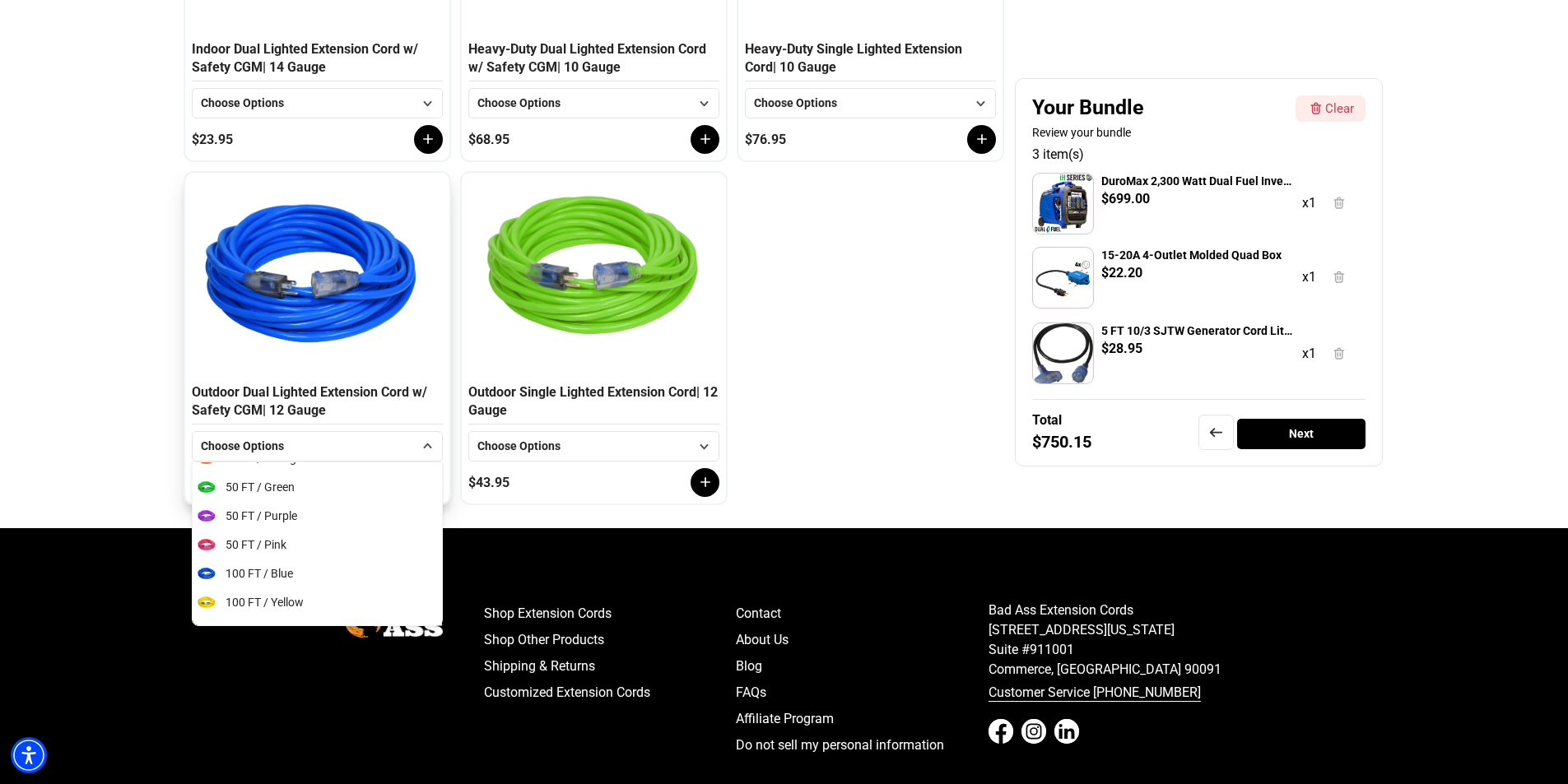
scroll to position [411, 0]
click at [238, 528] on span "100 FT / Blue" at bounding box center [259, 527] width 68 height 17
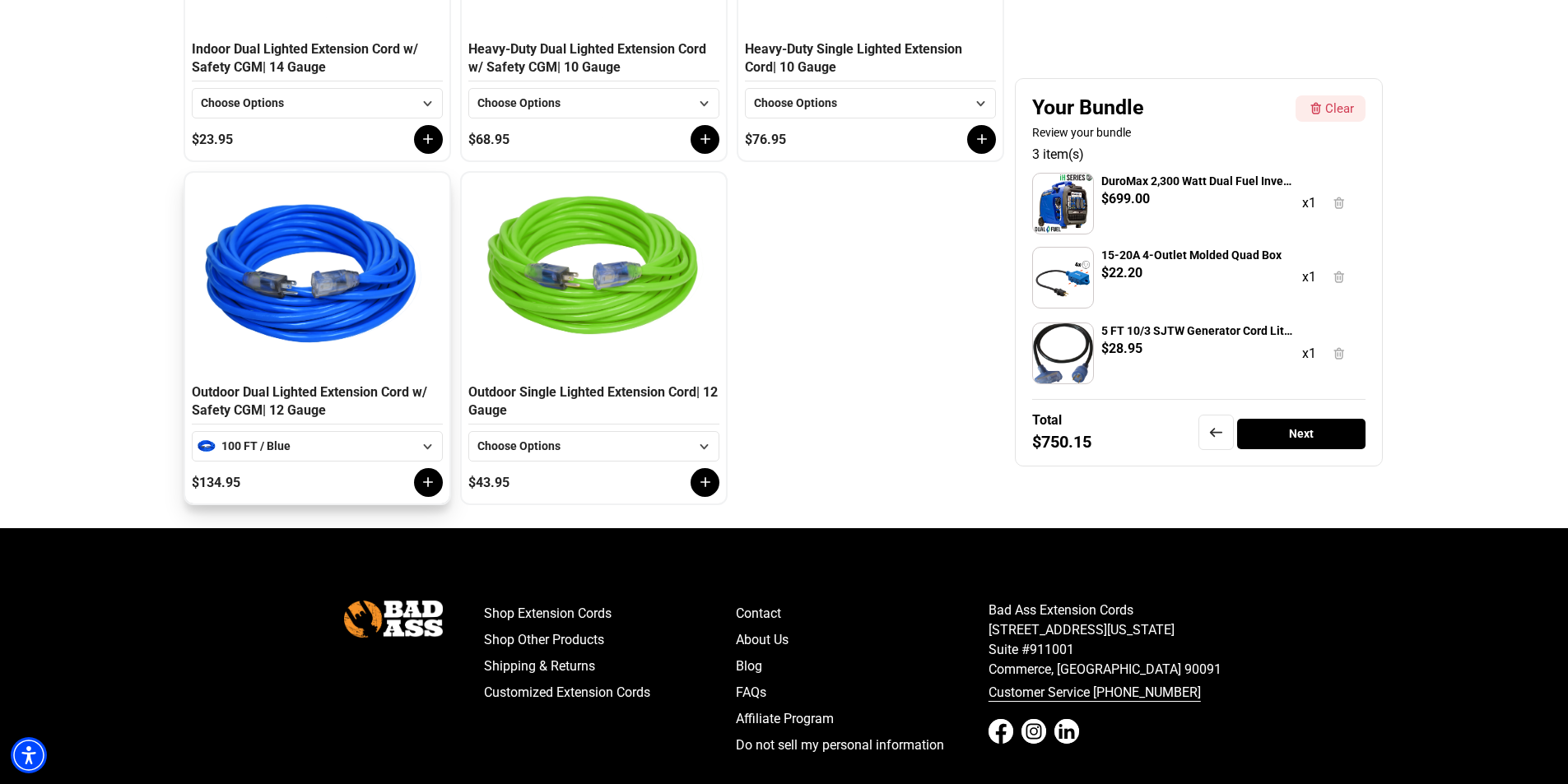
click at [428, 480] on icon at bounding box center [429, 482] width 10 height 10
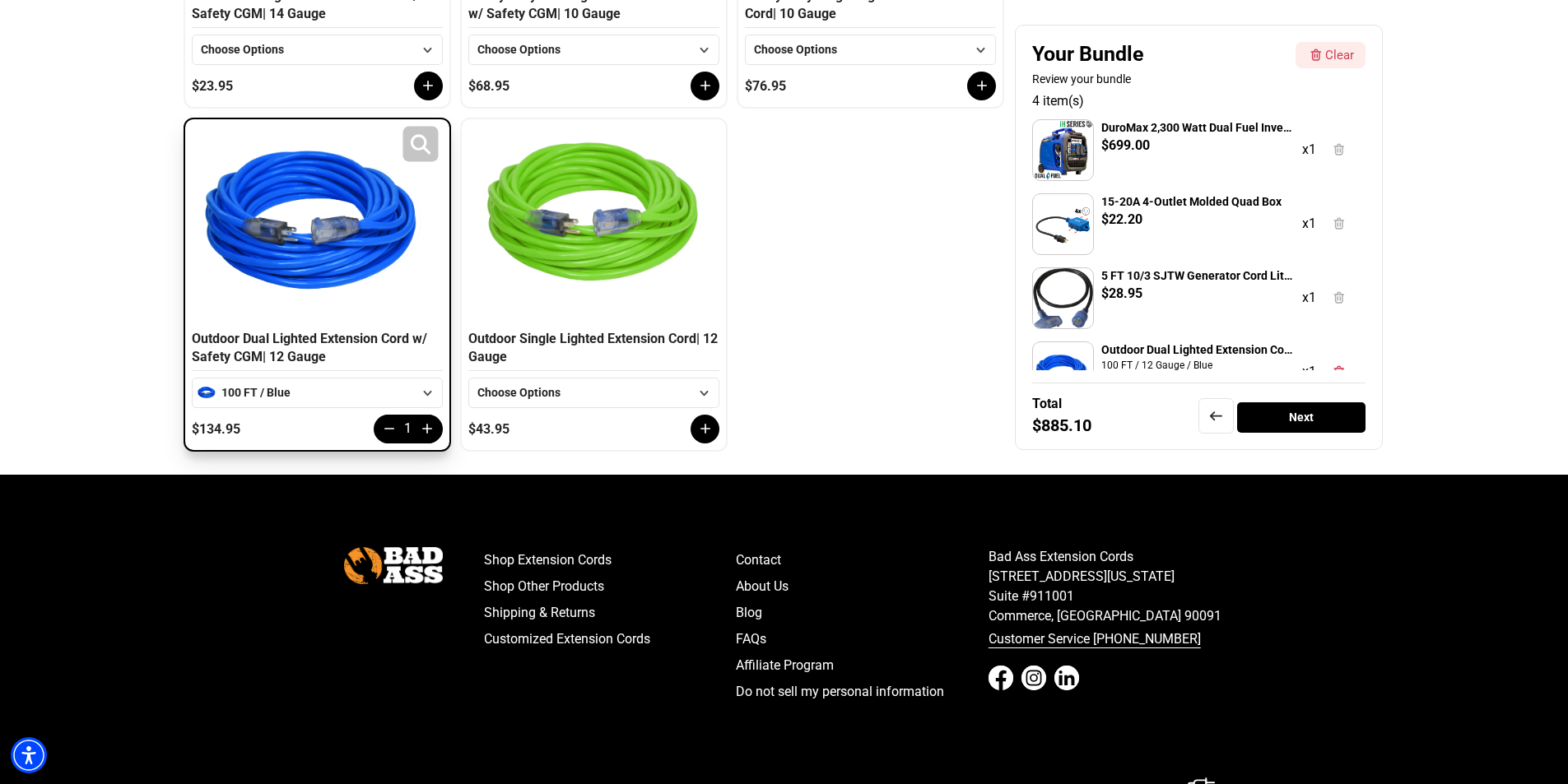
scroll to position [658, 0]
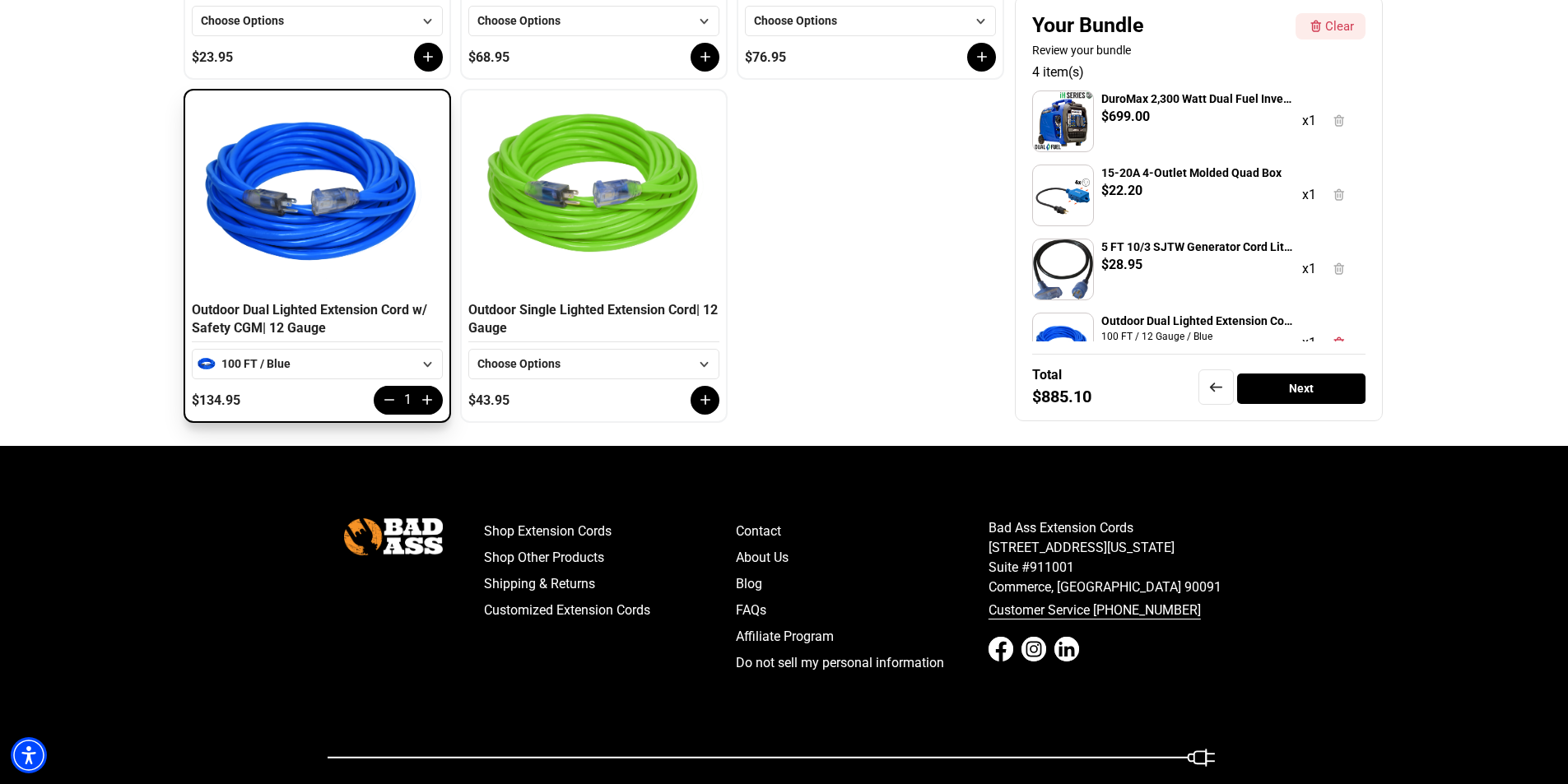
click at [278, 364] on div "100 FT / Blue" at bounding box center [317, 364] width 192 height 17
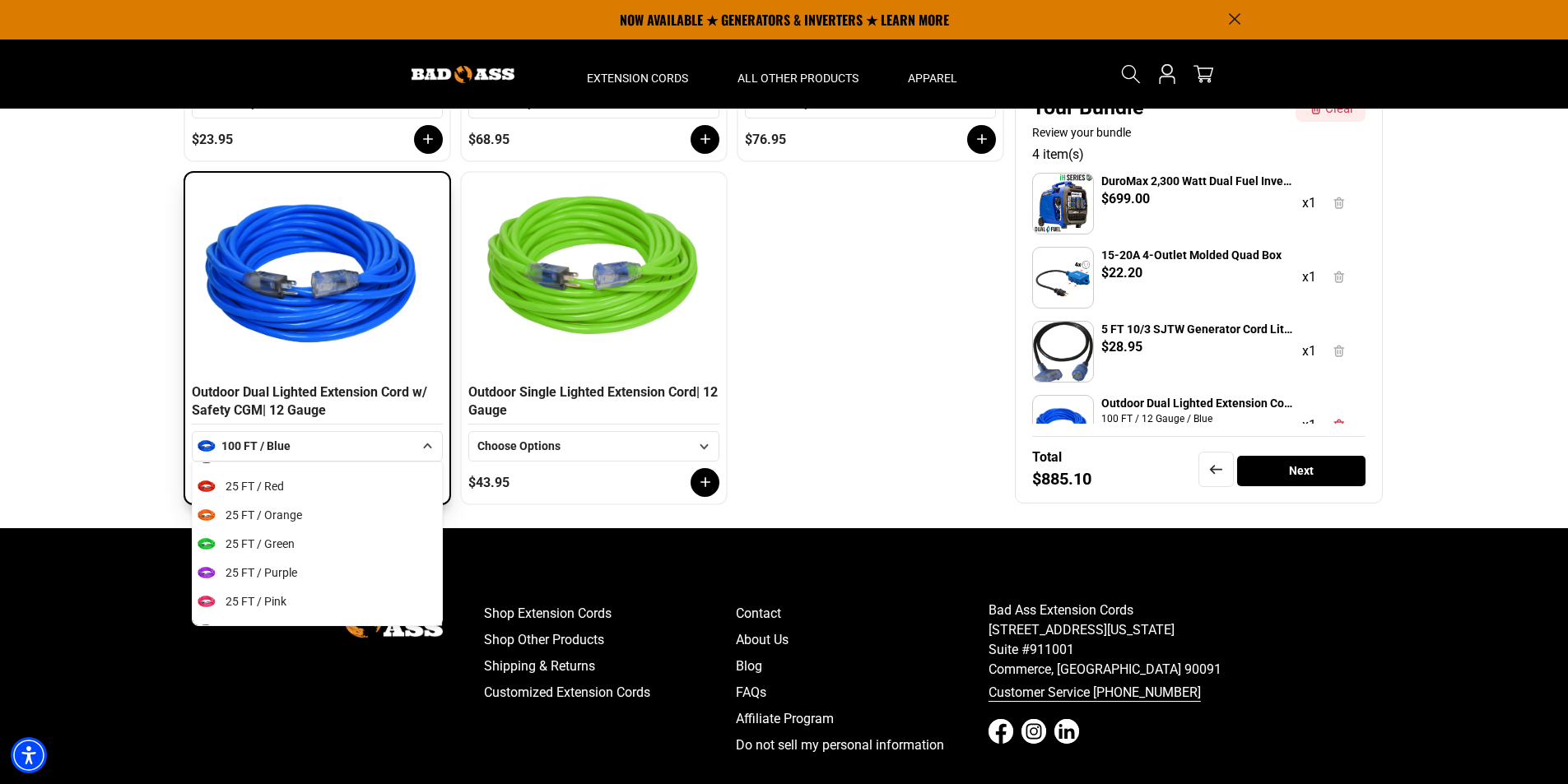
scroll to position [0, 0]
click at [840, 385] on div "❮ ❯ Indoor Dual Lighted Extension Cord w/ Safety CGM | 14 Gauge Choose Options …" at bounding box center [594, 167] width 817 height 674
click at [429, 446] on icon at bounding box center [427, 446] width 9 height 5
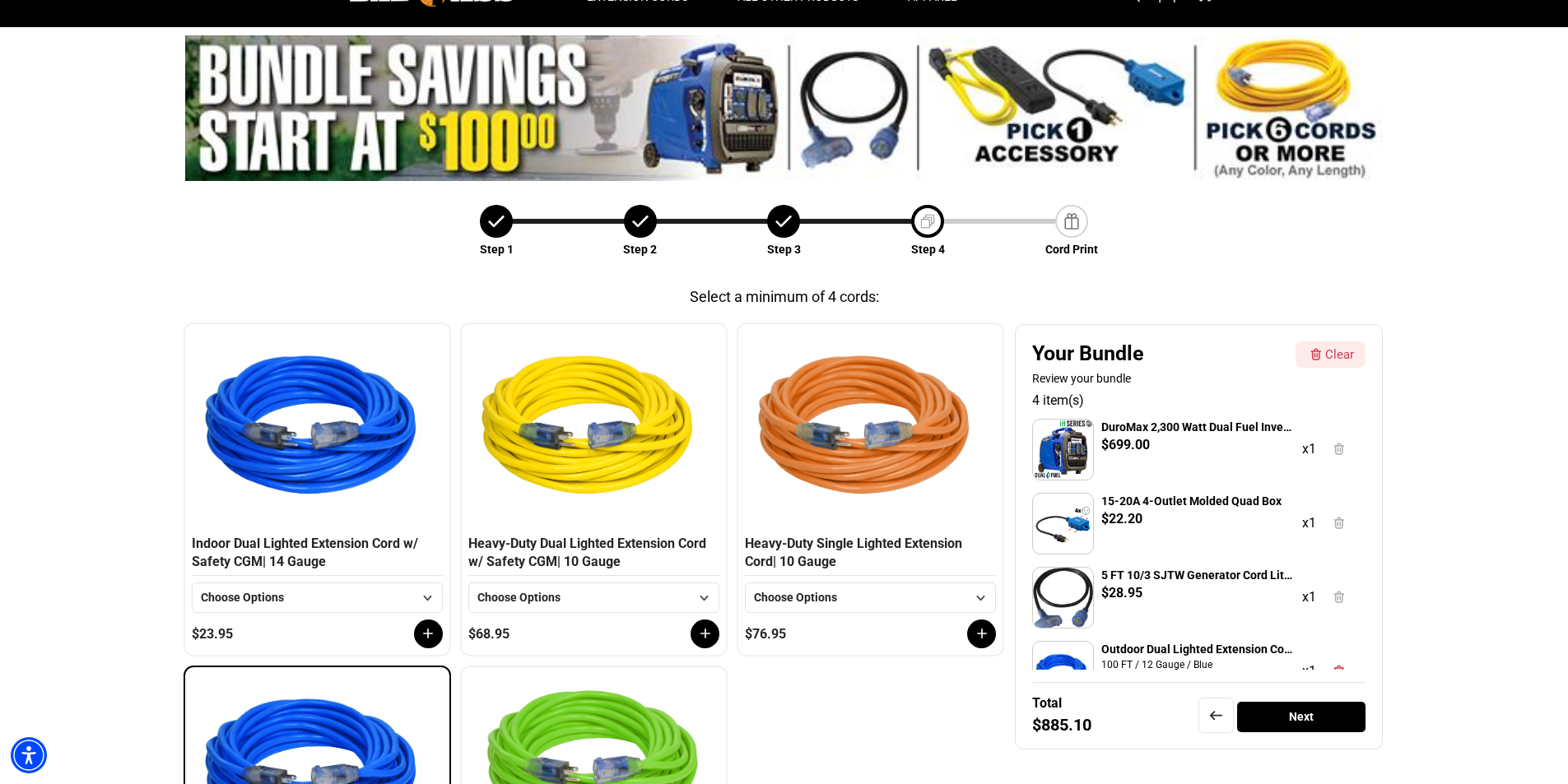
scroll to position [82, 0]
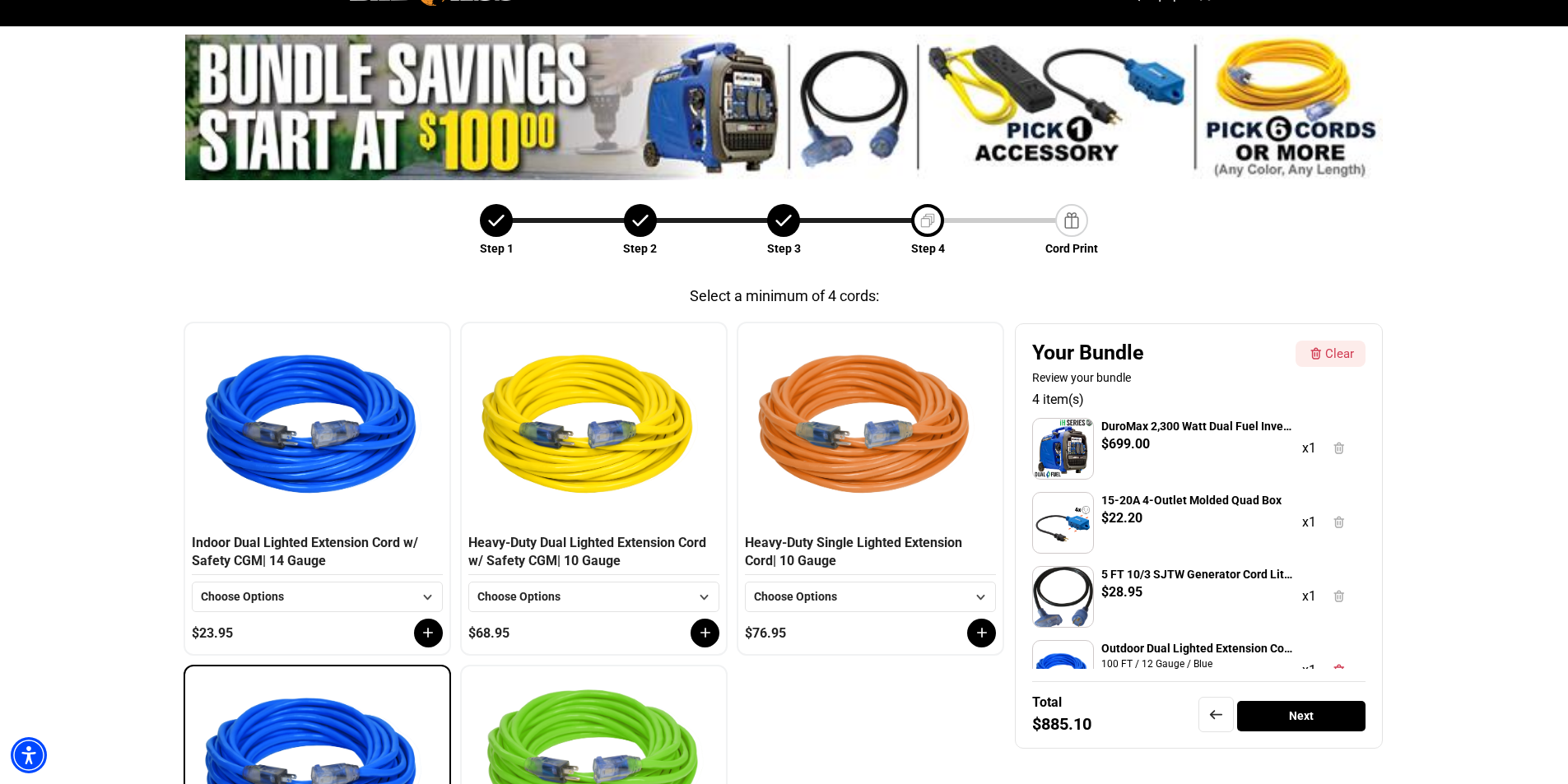
click at [1297, 719] on div "Next" at bounding box center [1301, 716] width 129 height 31
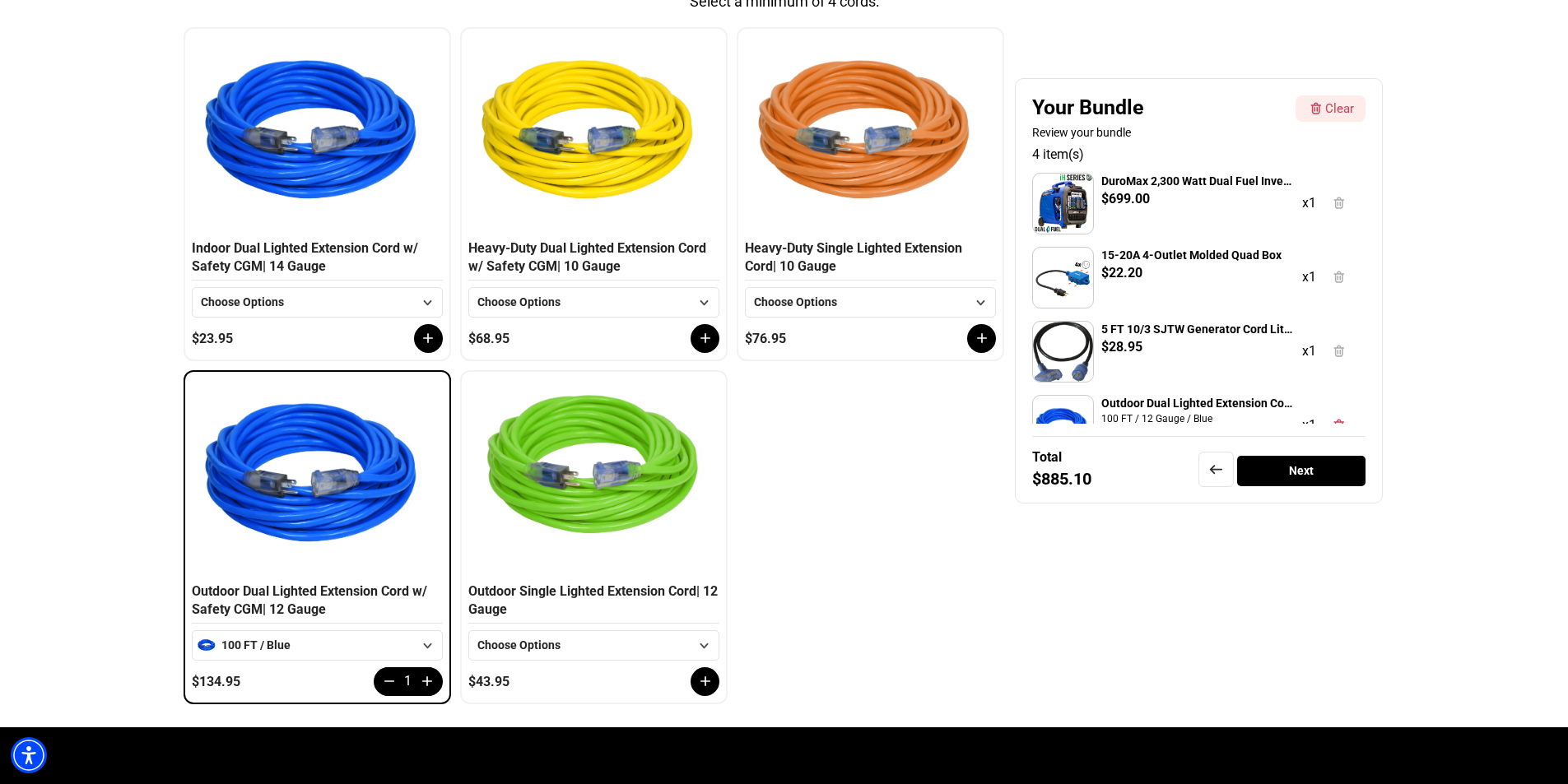
scroll to position [411, 0]
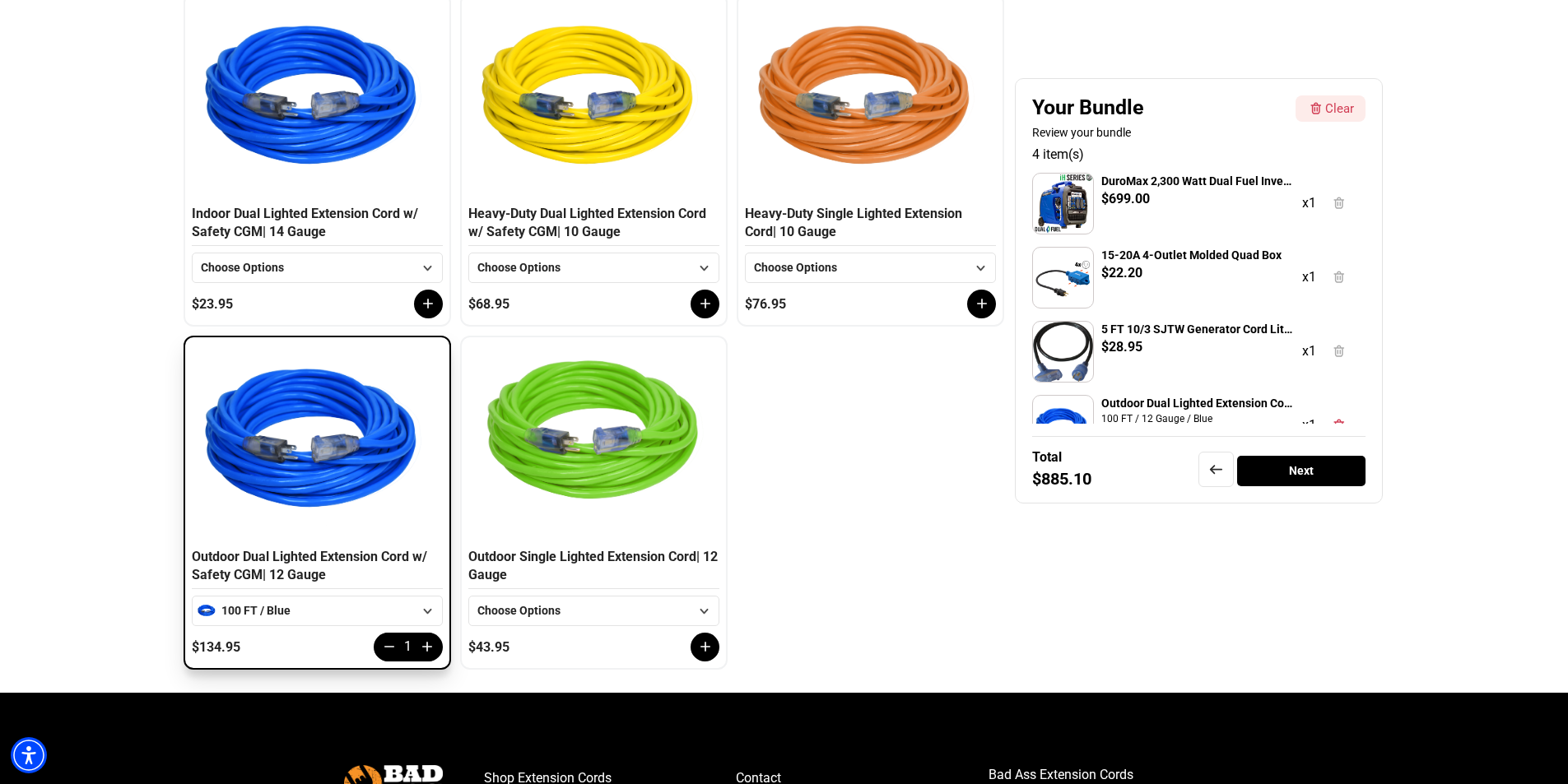
click at [425, 609] on icon at bounding box center [427, 611] width 21 height 21
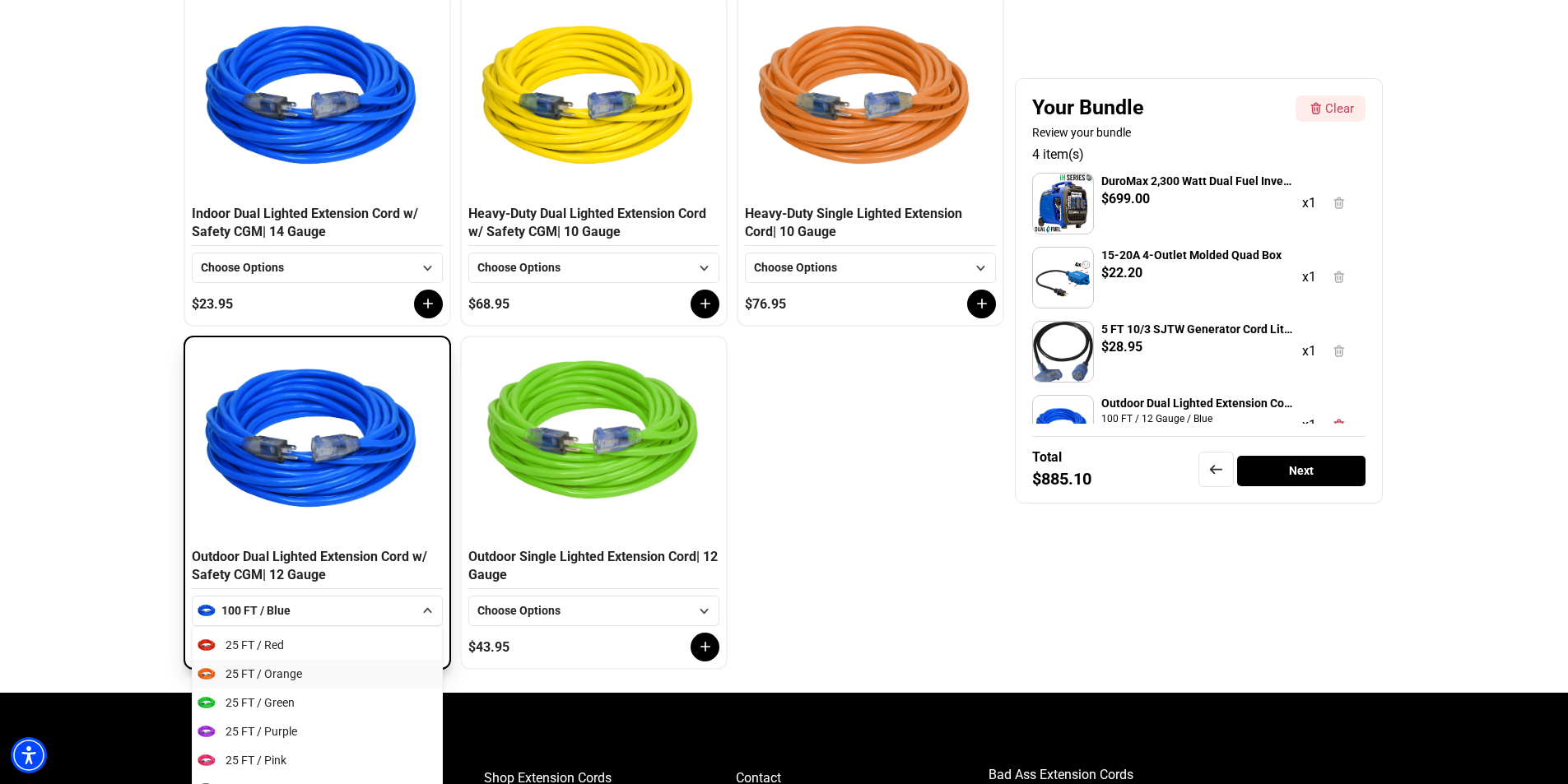
scroll to position [165, 0]
click at [264, 710] on span "50 FT / Blue" at bounding box center [256, 707] width 61 height 17
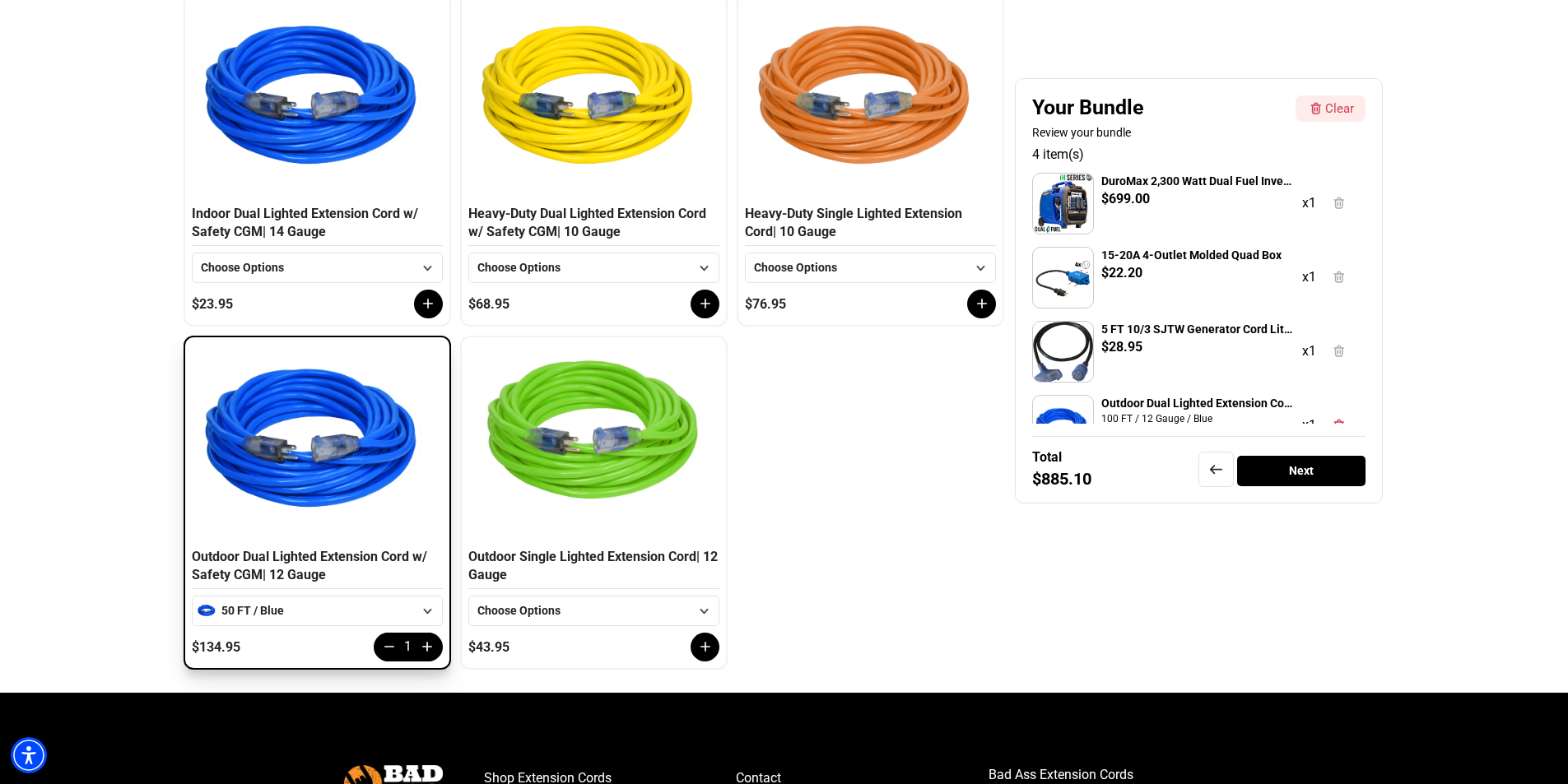
scroll to position [164, 0]
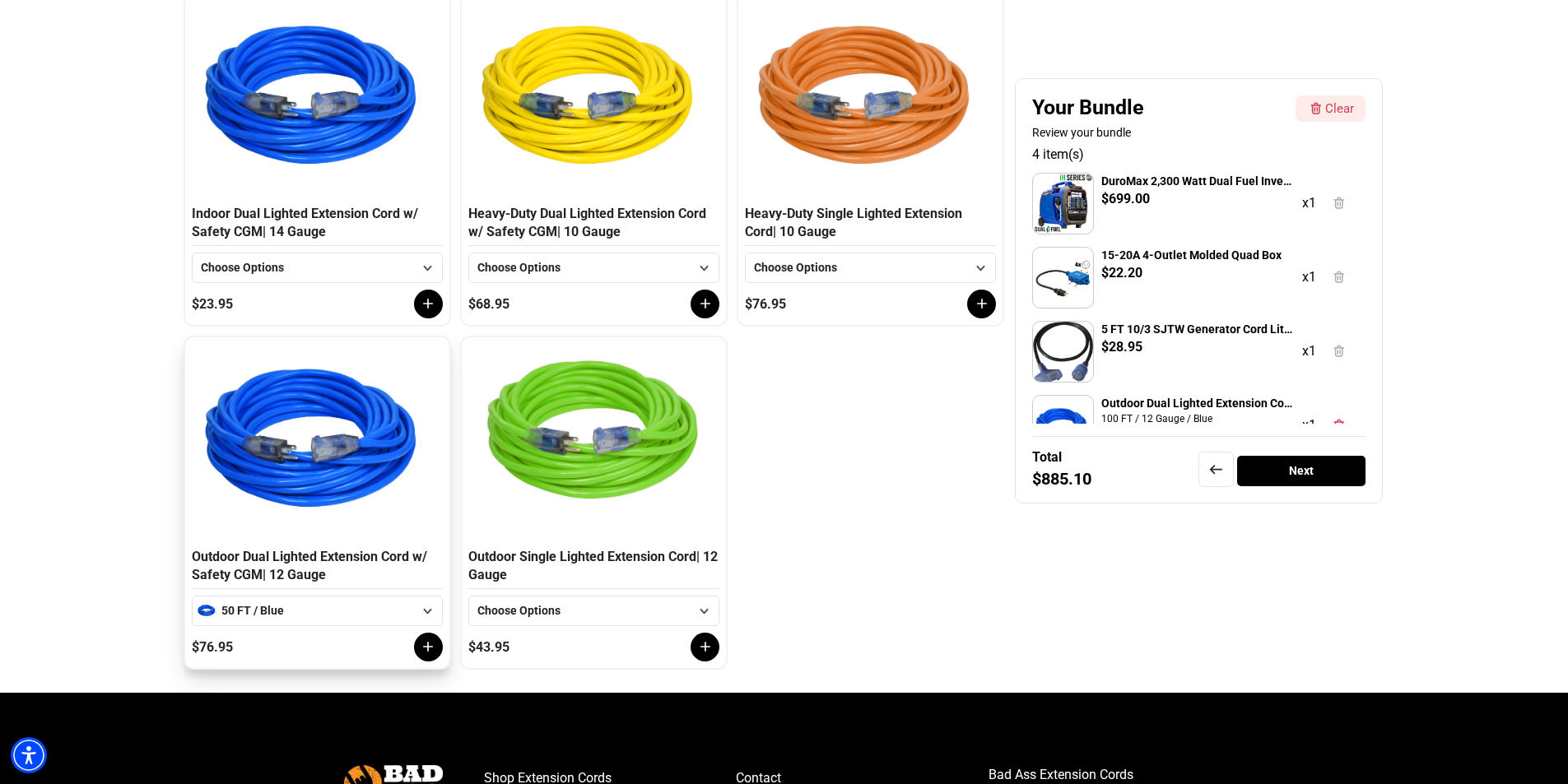
click at [427, 651] on icon at bounding box center [427, 646] width 16 height 16
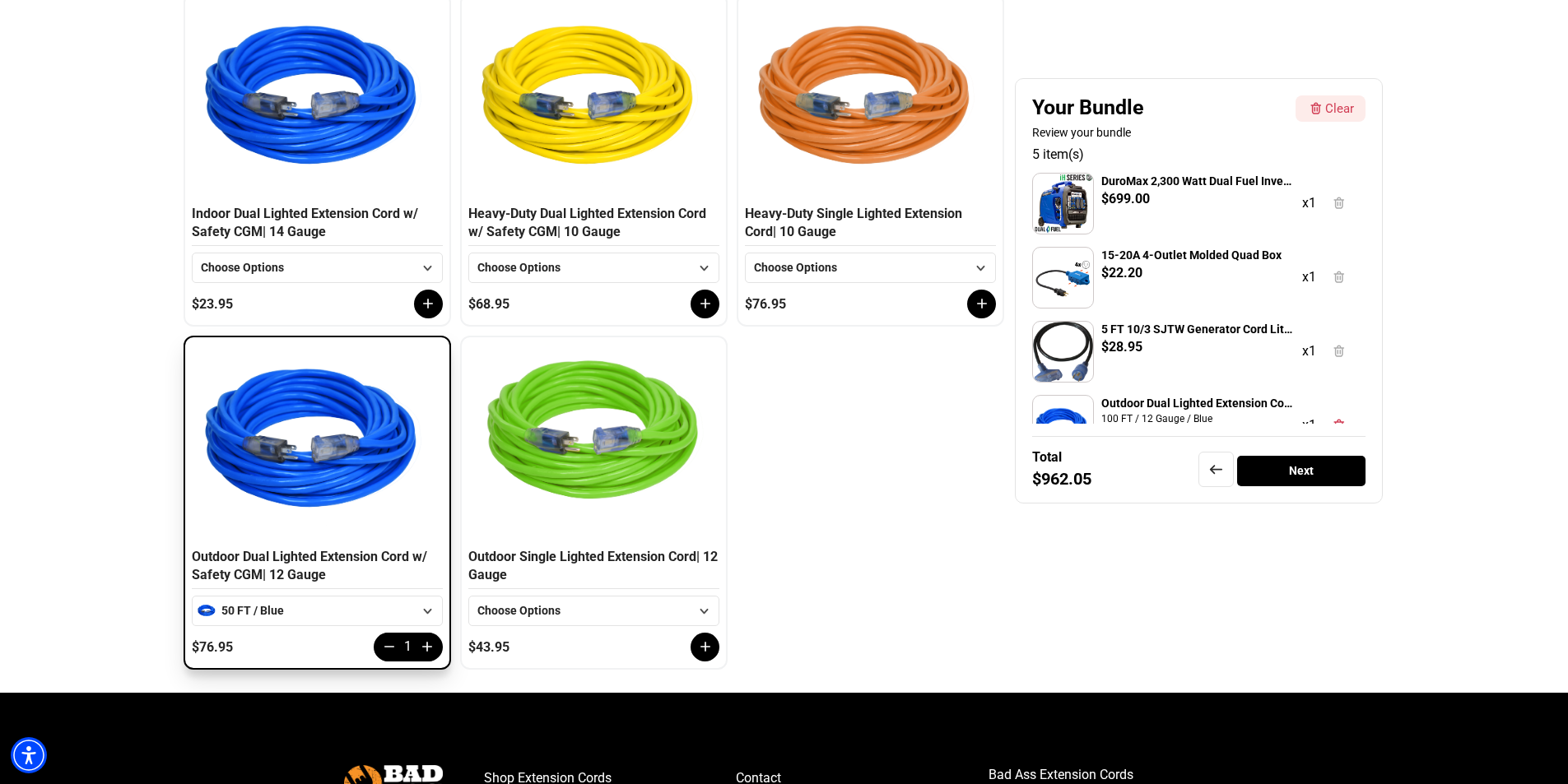
click at [417, 610] on icon at bounding box center [427, 611] width 21 height 21
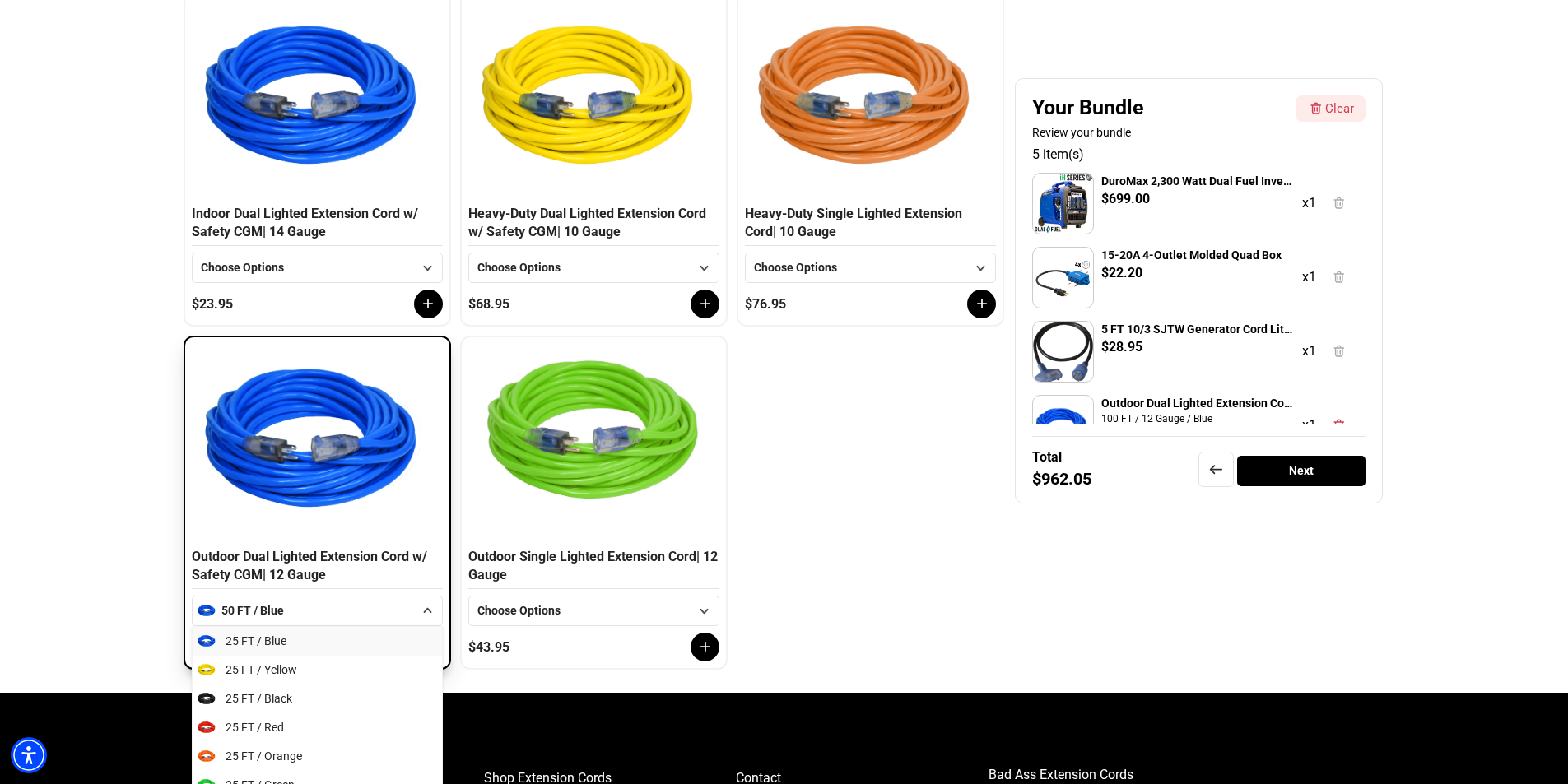
click at [277, 643] on span "25 FT / Blue" at bounding box center [256, 641] width 61 height 17
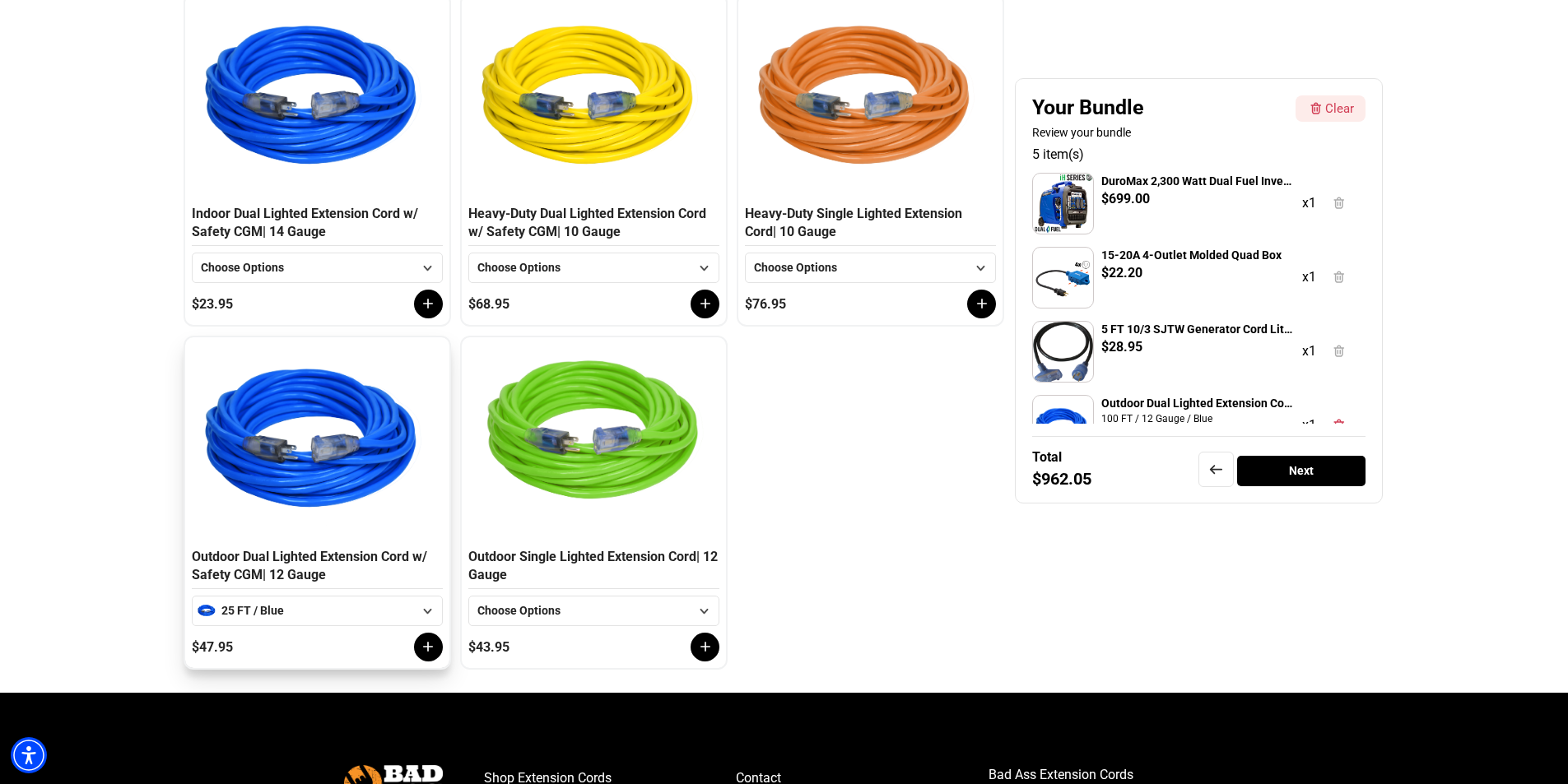
click at [428, 645] on icon at bounding box center [429, 647] width 10 height 10
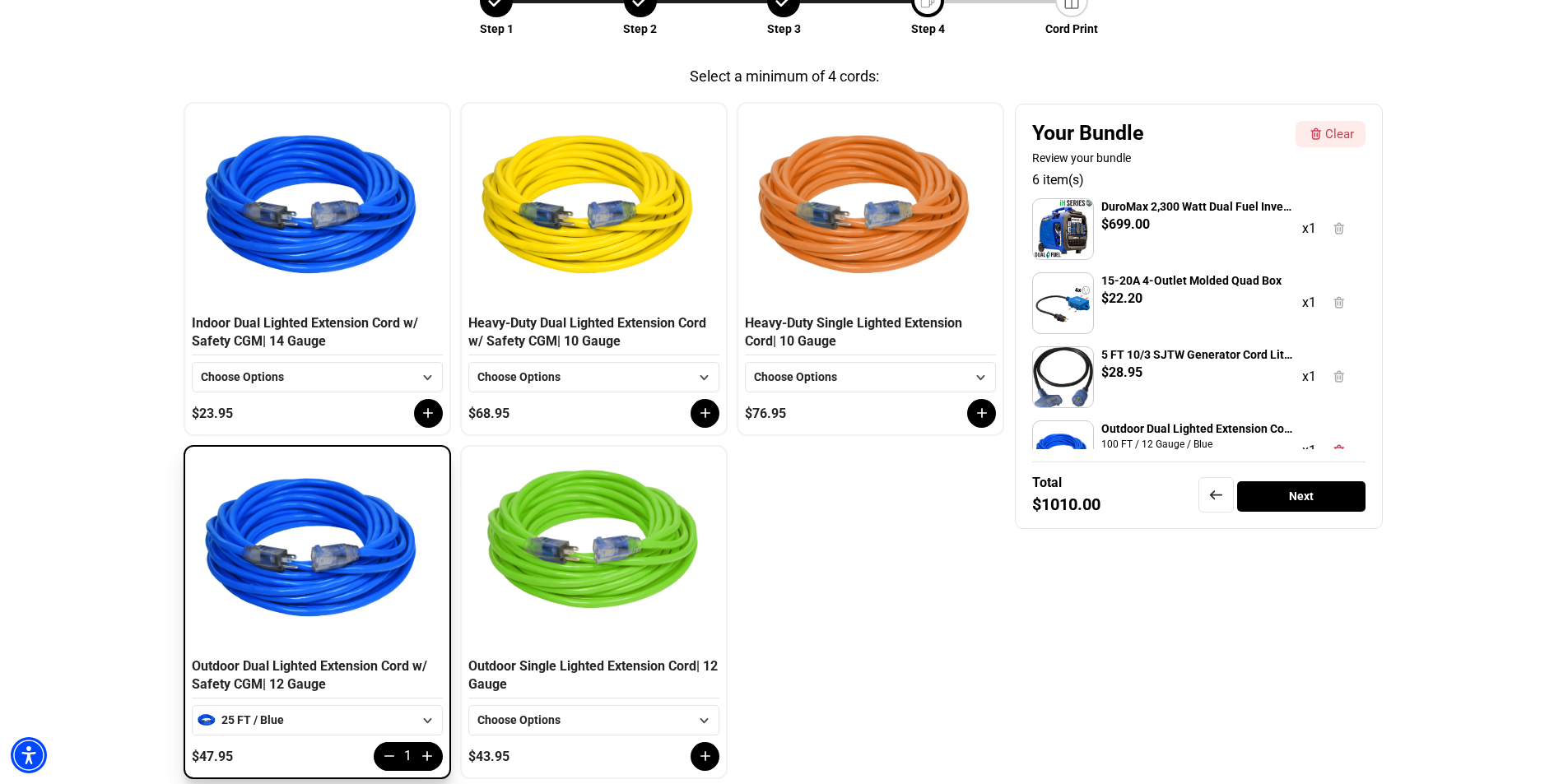
scroll to position [385, 0]
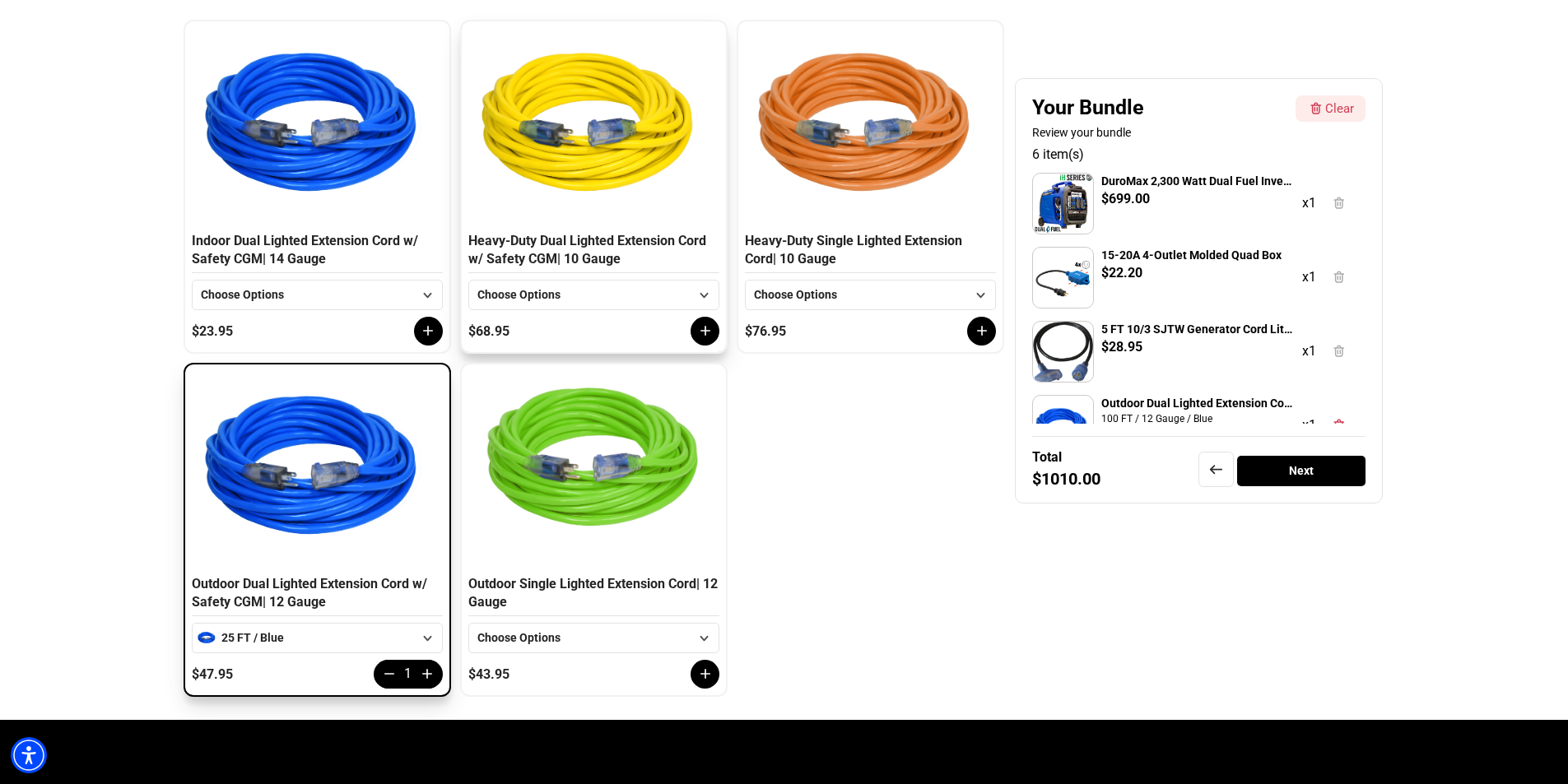
click at [652, 240] on div "Heavy-Duty Dual Lighted Extension Cord w/ Safety CGM | 10 Gauge" at bounding box center [594, 252] width 251 height 41
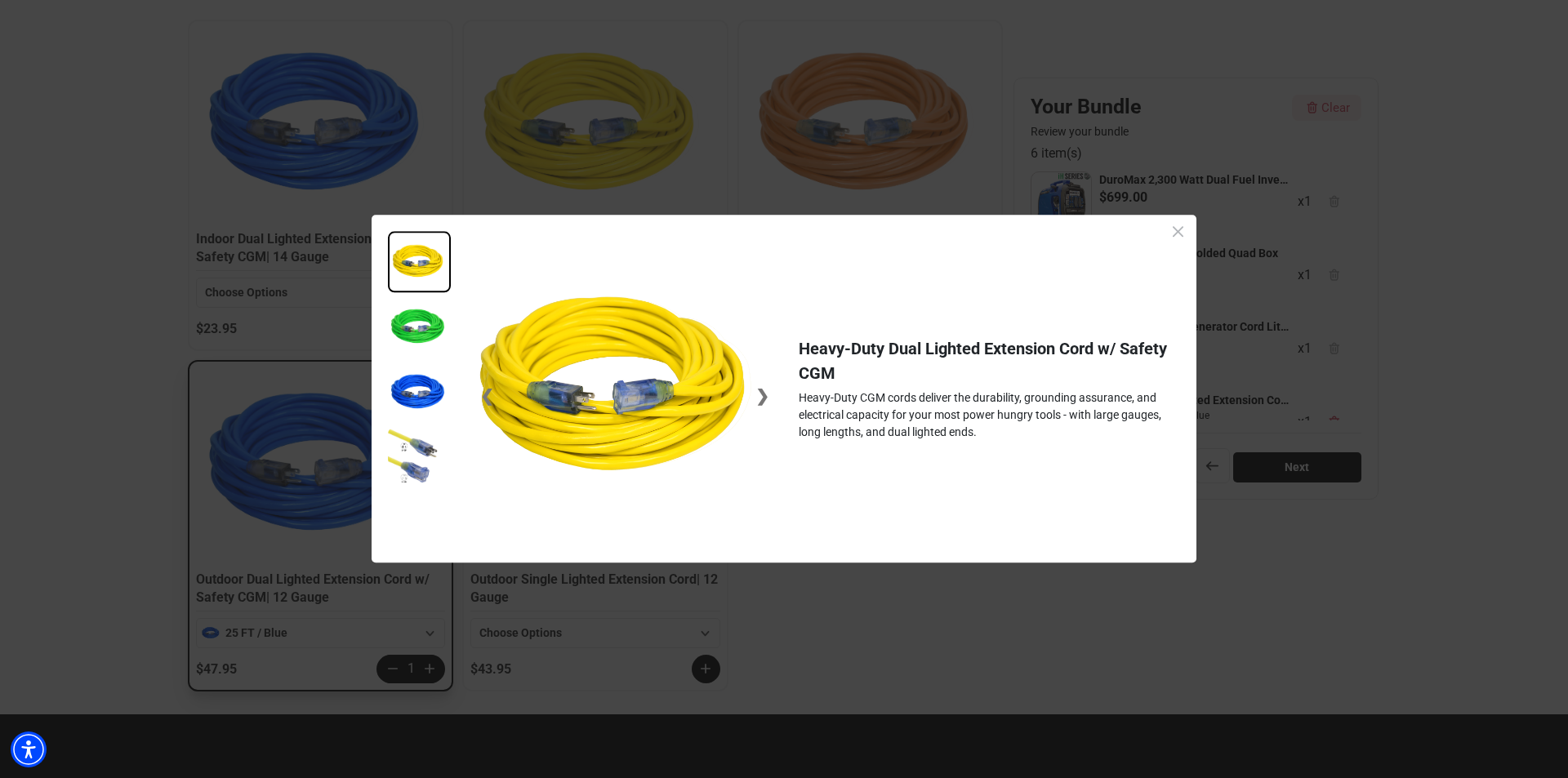
click at [1178, 232] on icon "Close dialog" at bounding box center [1178, 232] width 11 height 11
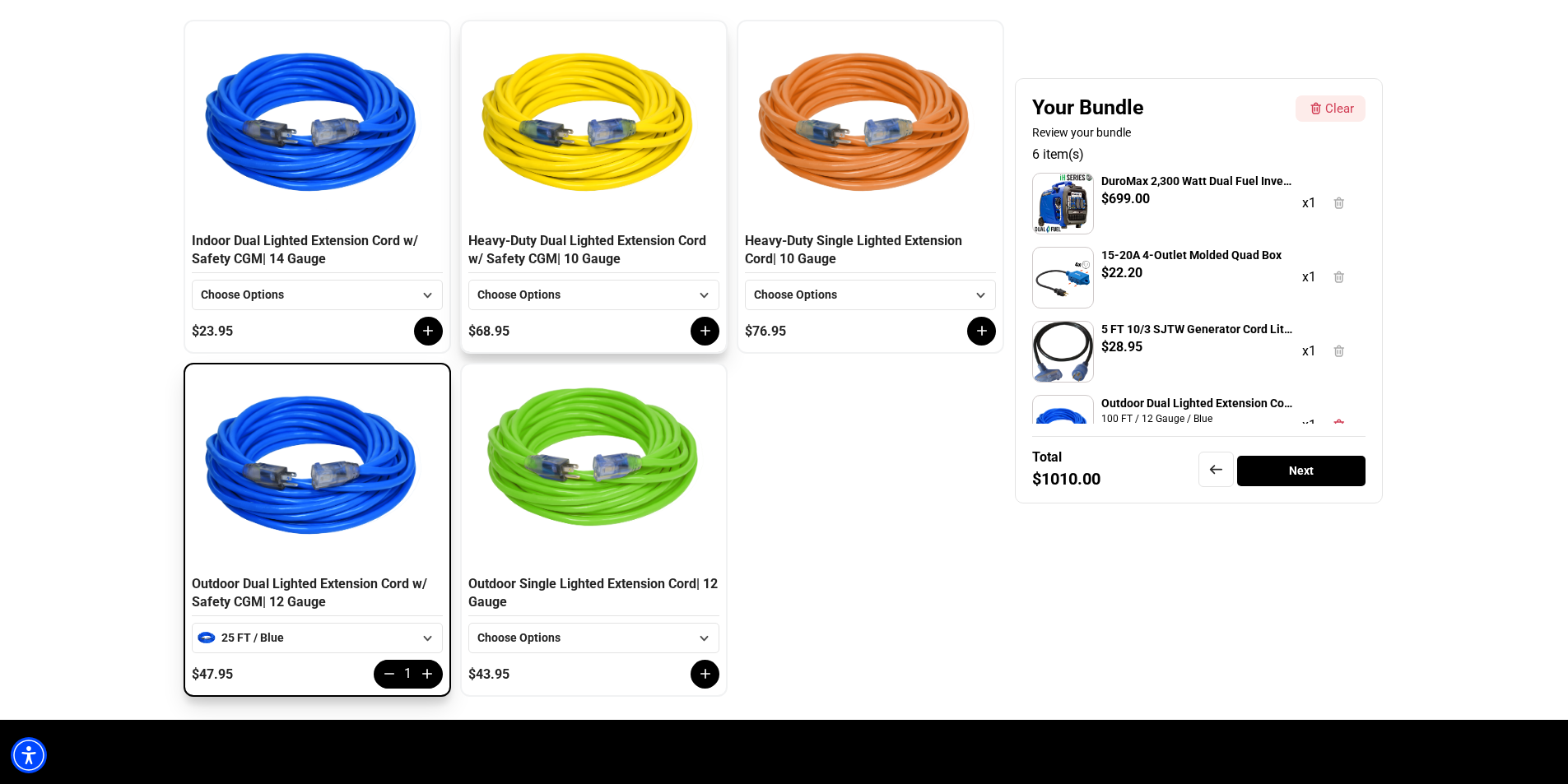
click at [572, 295] on div "Choose Options" at bounding box center [583, 295] width 212 height 17
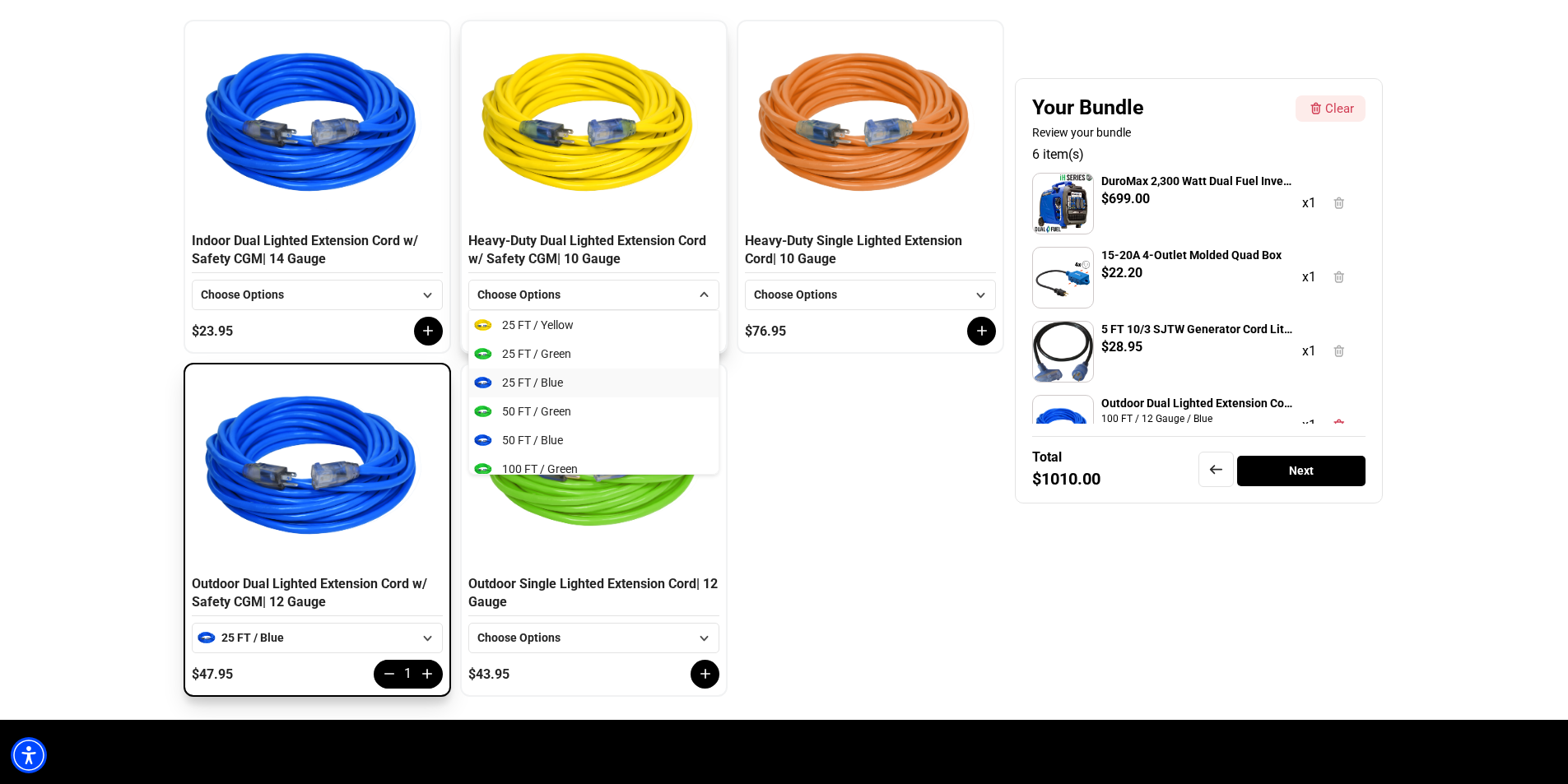
click at [549, 384] on span "25 FT / Blue" at bounding box center [532, 383] width 61 height 17
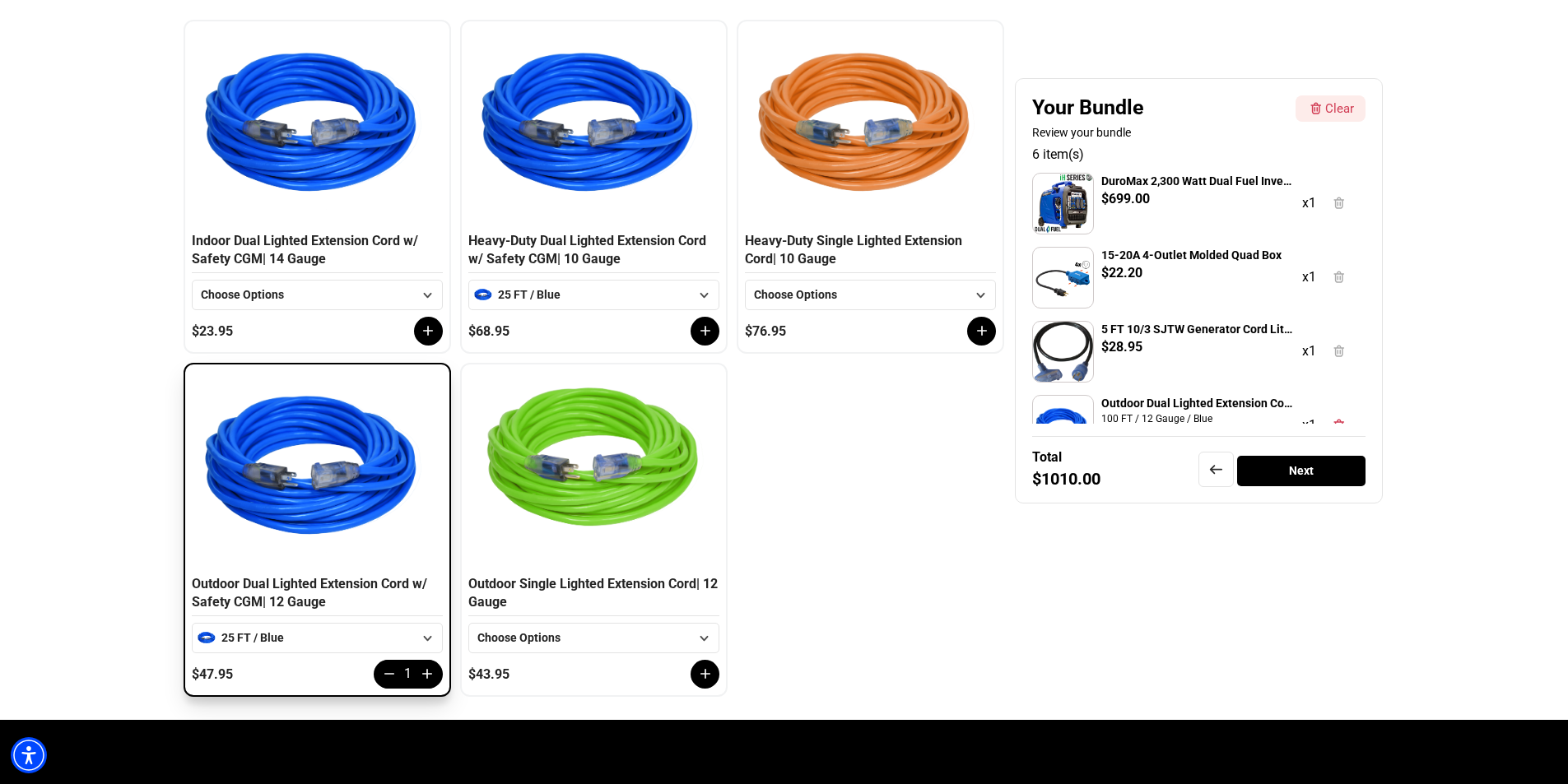
click at [1310, 469] on div "Next" at bounding box center [1301, 471] width 129 height 31
click at [706, 326] on icon at bounding box center [704, 330] width 16 height 16
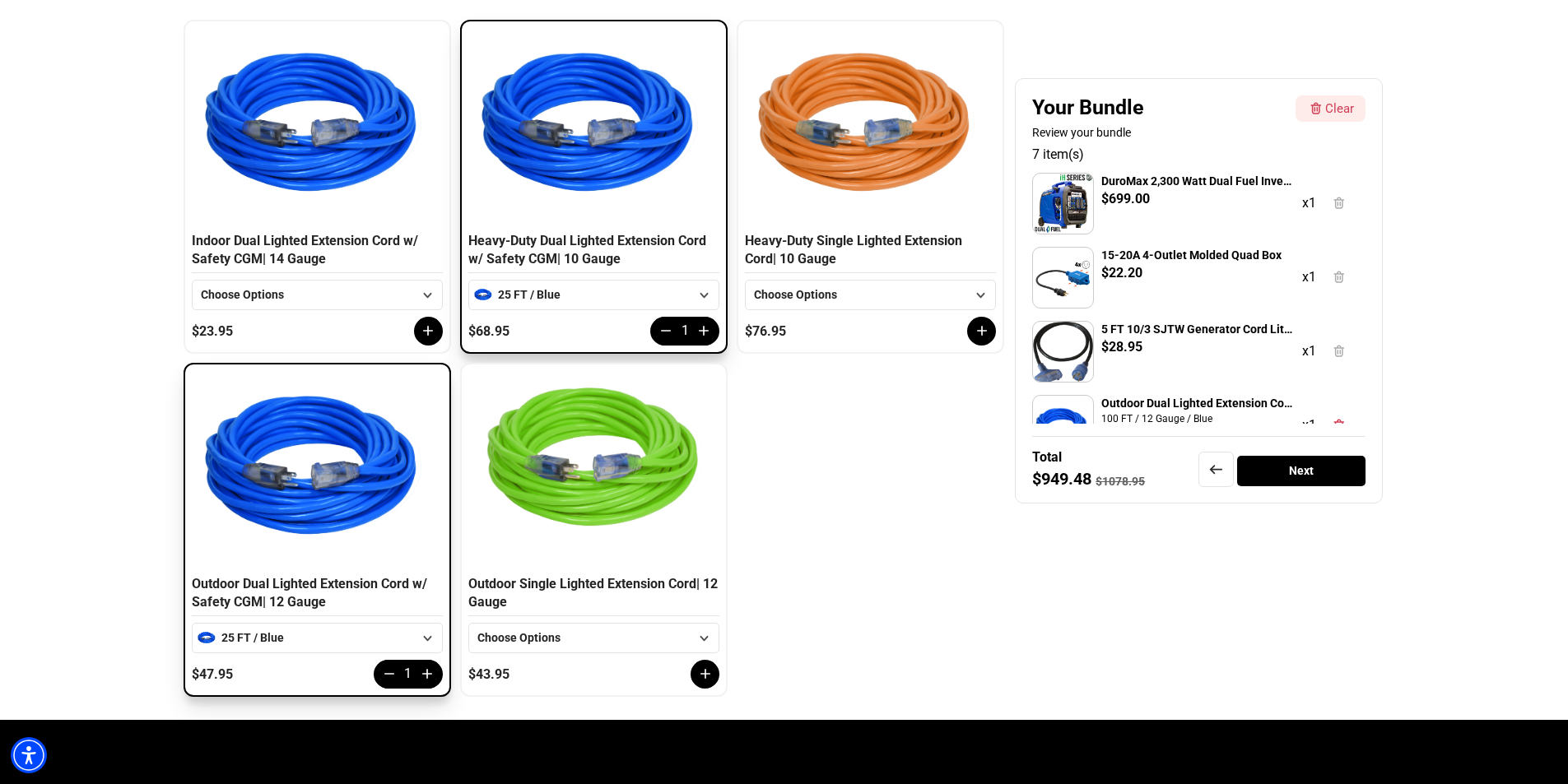
click at [1298, 470] on div "Next" at bounding box center [1301, 471] width 129 height 31
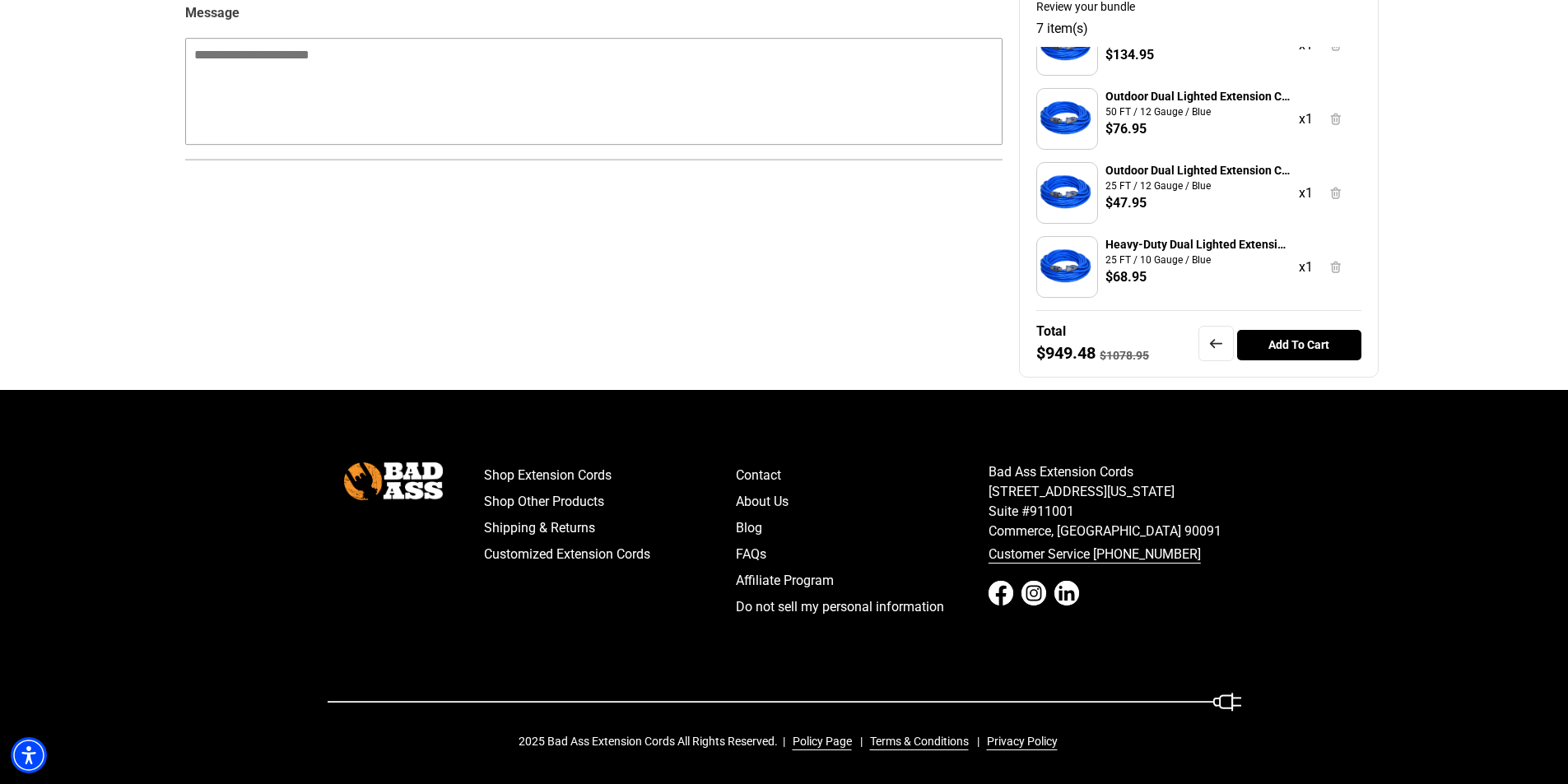
scroll to position [305, 0]
